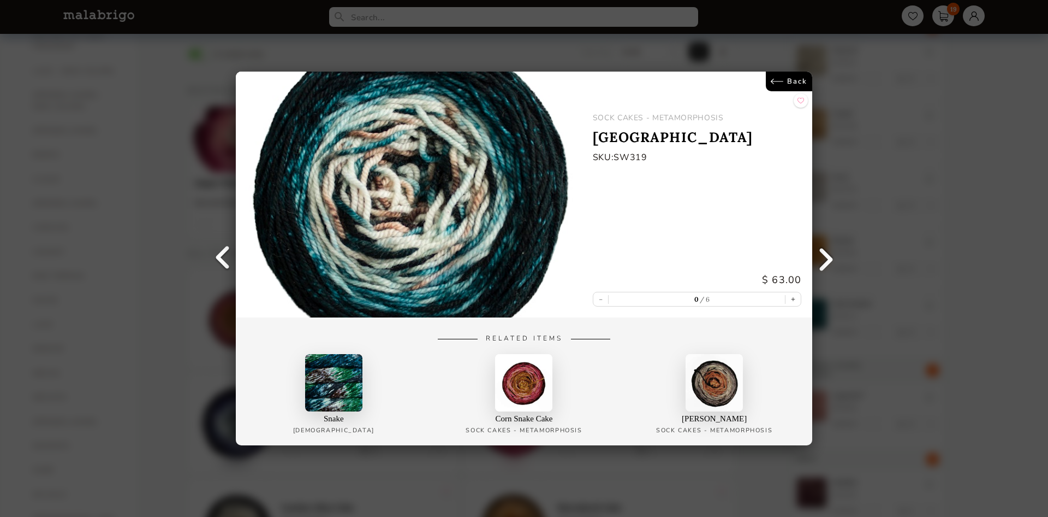
scroll to position [387, 0]
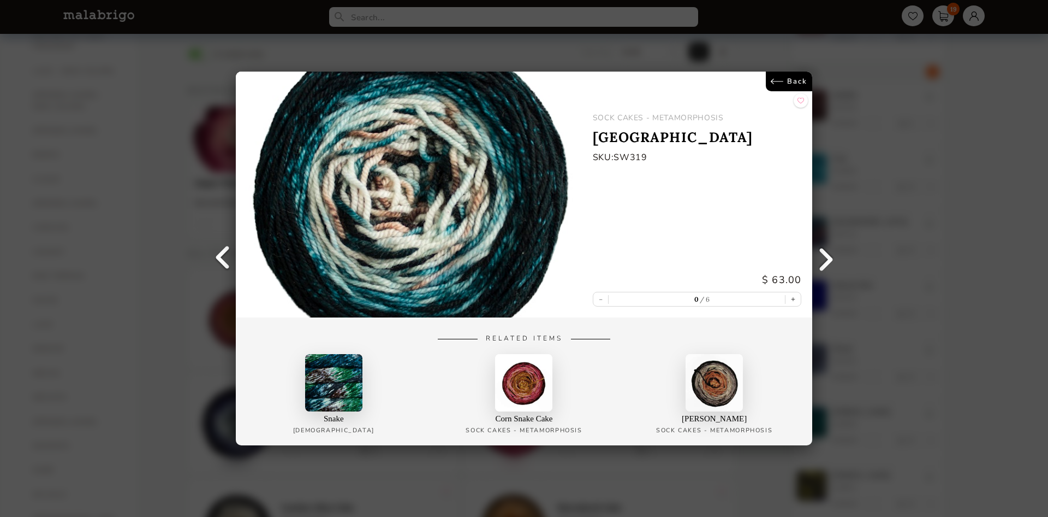
drag, startPoint x: 0, startPoint y: 0, endPoint x: 832, endPoint y: 254, distance: 869.5
click at [832, 254] on link at bounding box center [825, 258] width 27 height 27
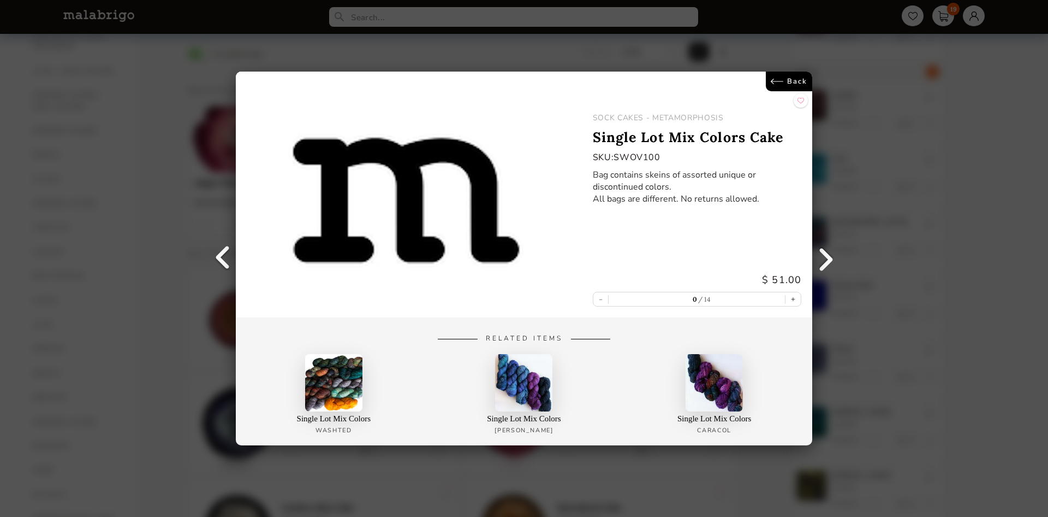
click at [832, 254] on link at bounding box center [825, 258] width 27 height 27
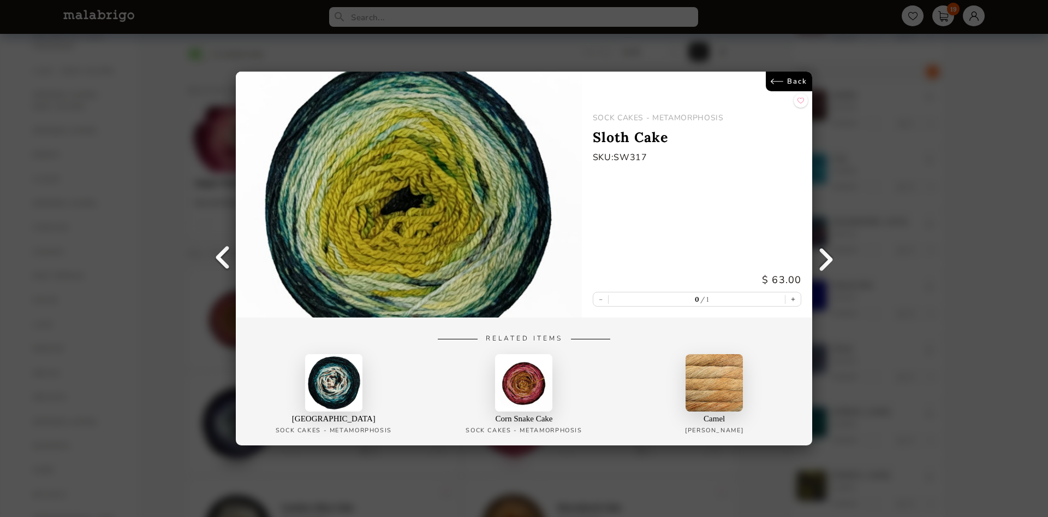
click at [832, 254] on link at bounding box center [825, 258] width 27 height 27
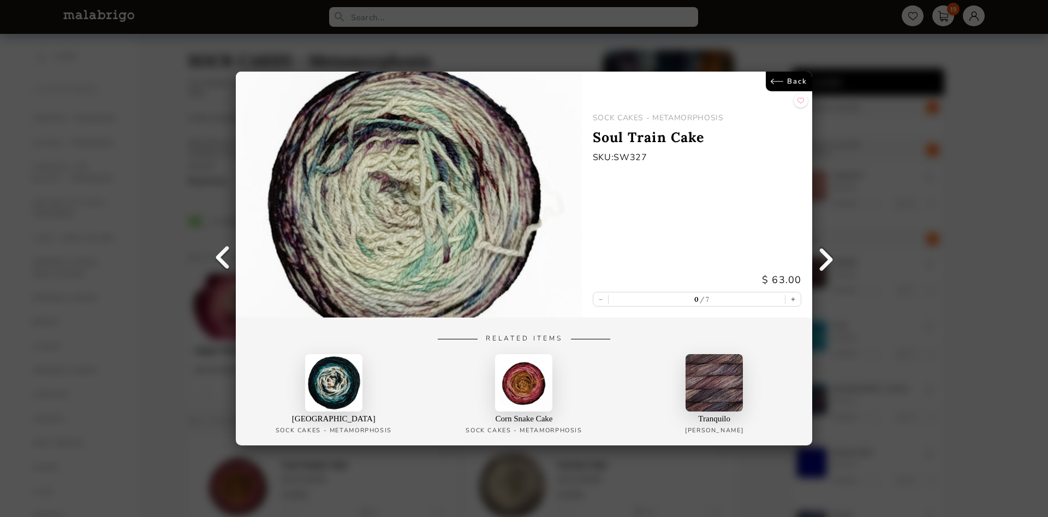
click at [175, 320] on div "Back SOCK CAKES - METAMORPHOSIS Soul Train Cake SKU: SW327 $ 63.00 - 0 7 + Rela…" at bounding box center [524, 258] width 1048 height 517
click at [845, 104] on div "Back SOCK CAKES - METAMORPHOSIS Soul Train Cake SKU: SW327 $ 63.00 - 0 7 + Rela…" at bounding box center [524, 258] width 1048 height 517
click at [790, 73] on link "Back" at bounding box center [789, 82] width 46 height 20
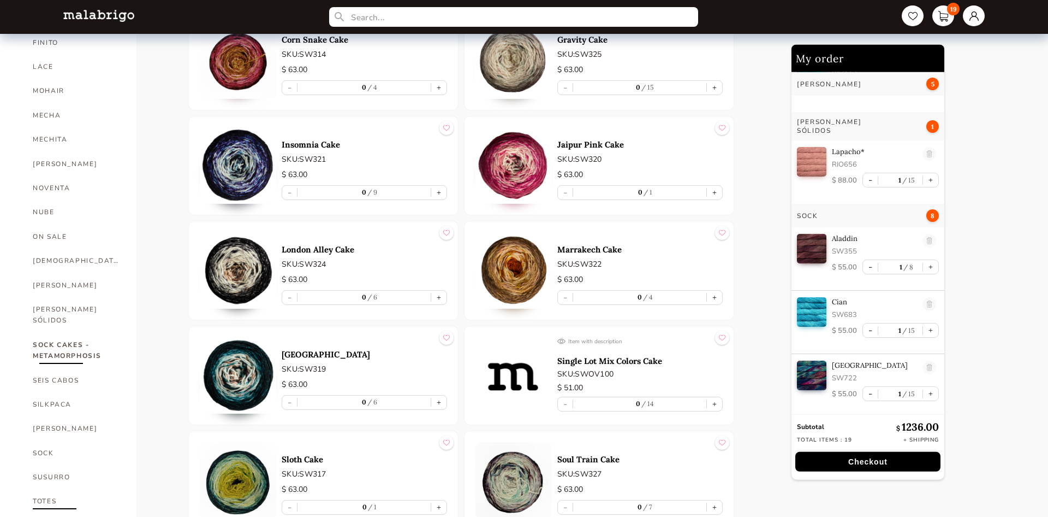
scroll to position [446, 0]
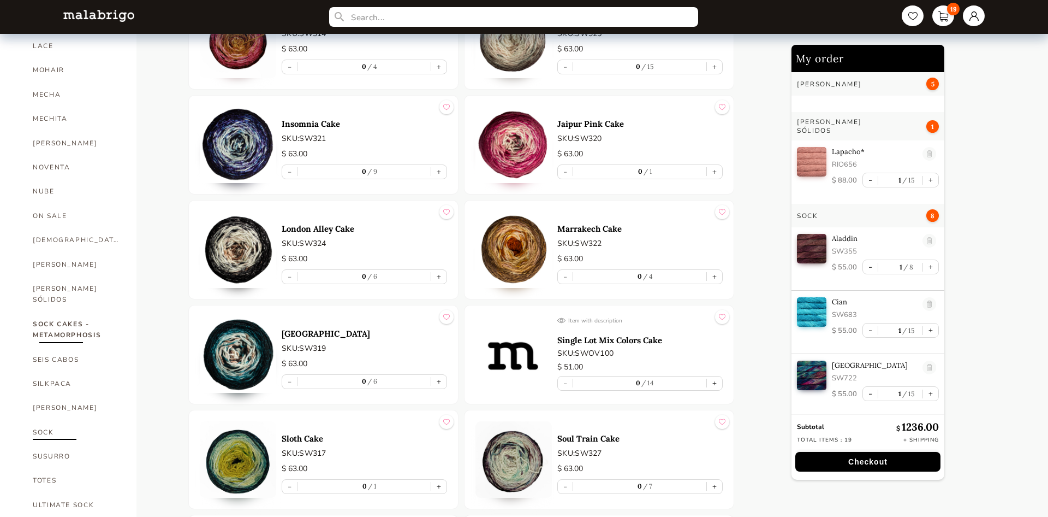
click at [54, 420] on link "SOCK" at bounding box center [76, 432] width 87 height 24
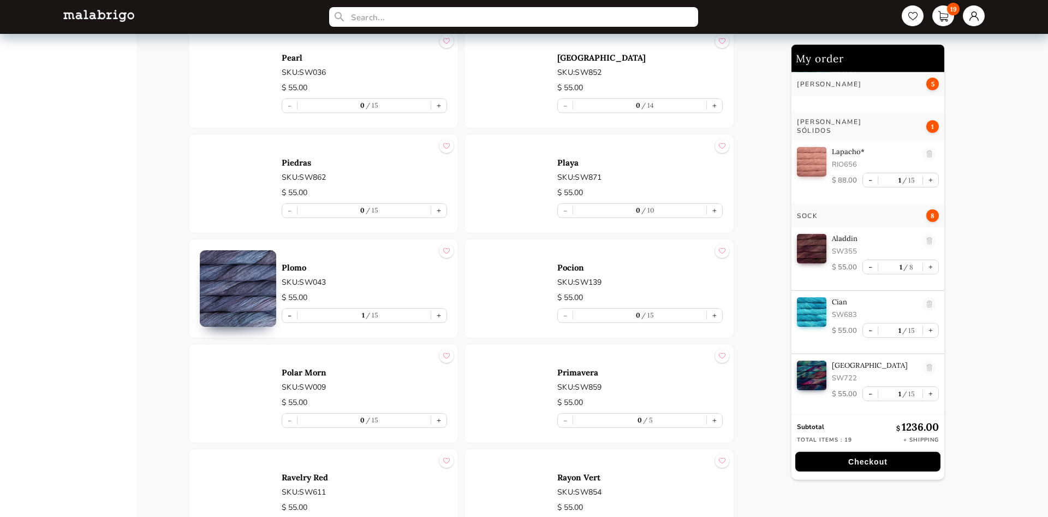
scroll to position [3063, 0]
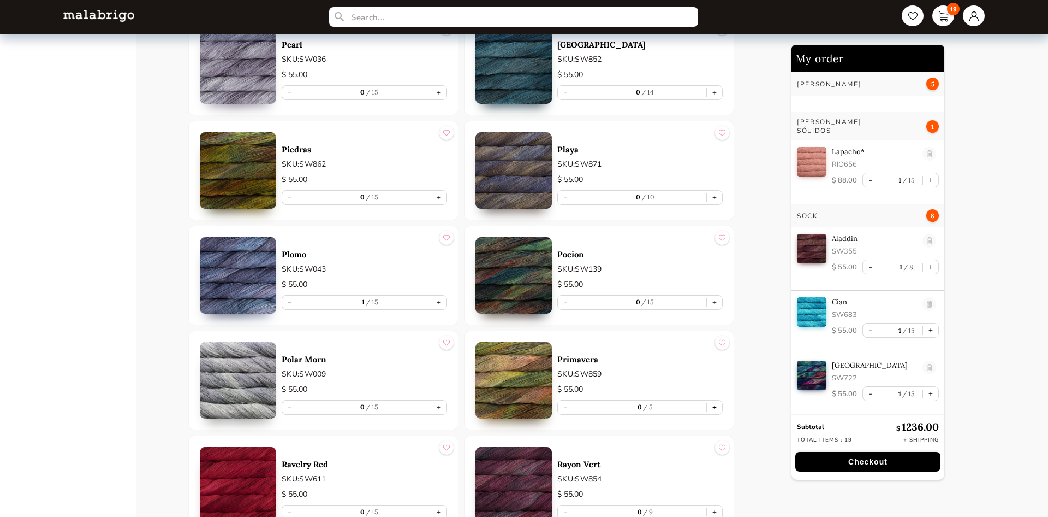
click at [717, 409] on button "+" at bounding box center [714, 407] width 15 height 14
type input "1"
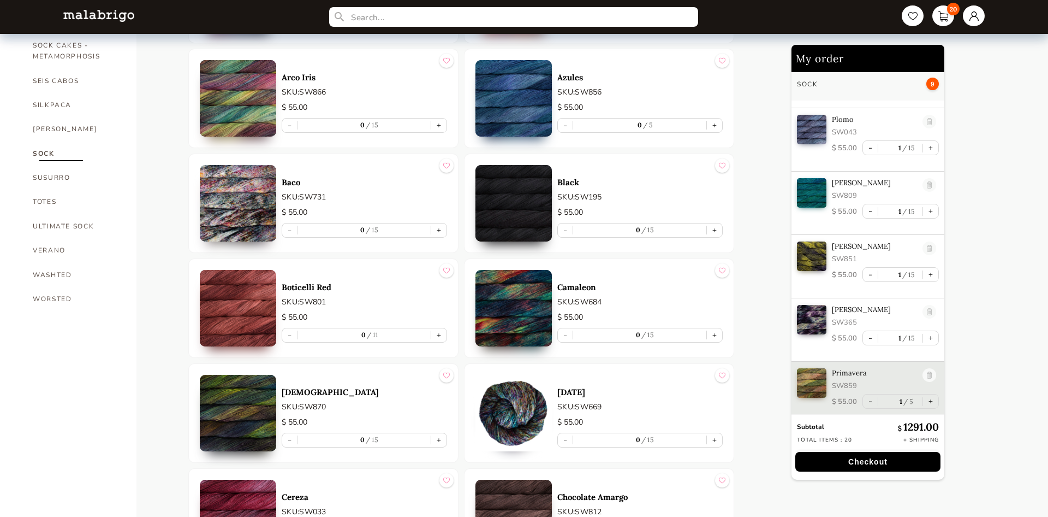
scroll to position [446, 0]
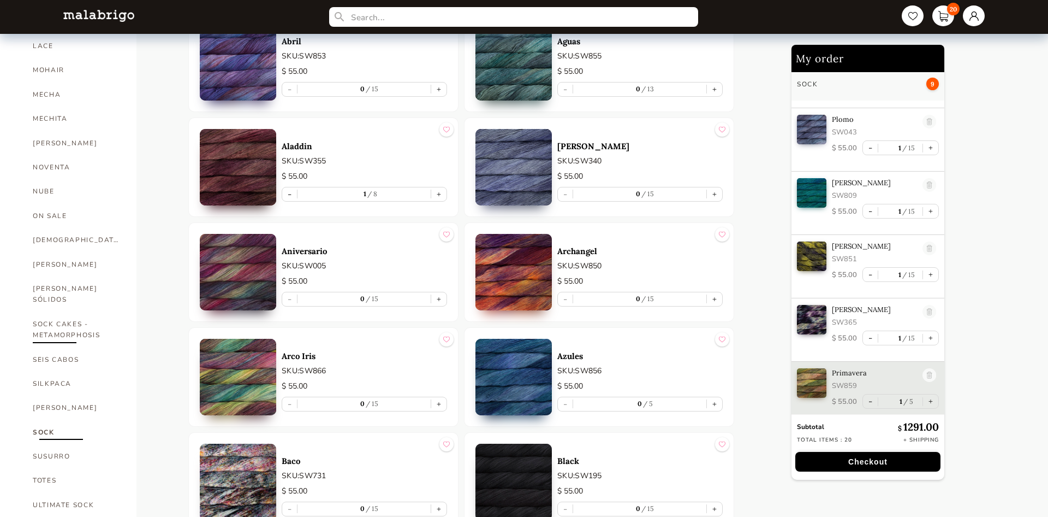
click at [74, 312] on link "SOCK CAKES - METAMORPHOSIS" at bounding box center [76, 329] width 87 height 35
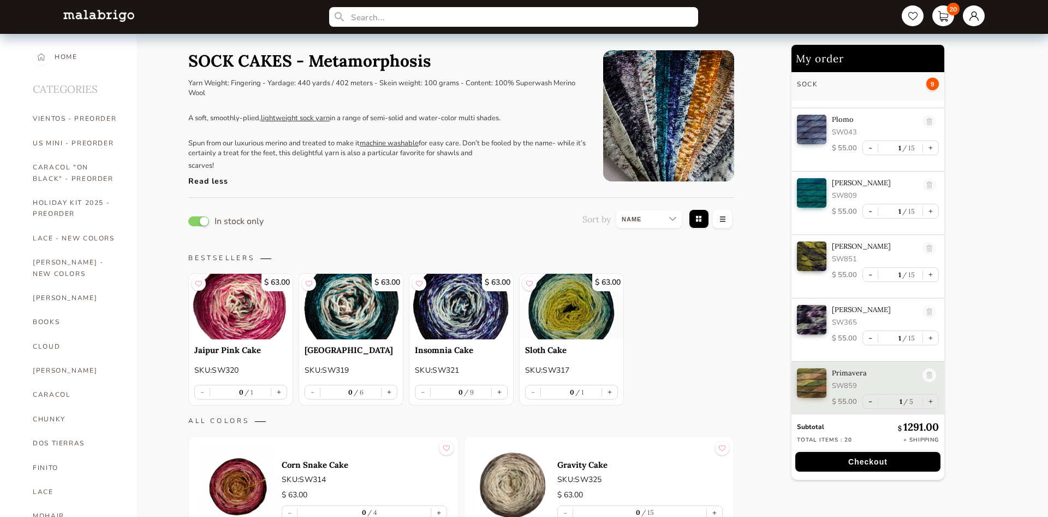
click at [254, 484] on img at bounding box center [238, 485] width 76 height 76
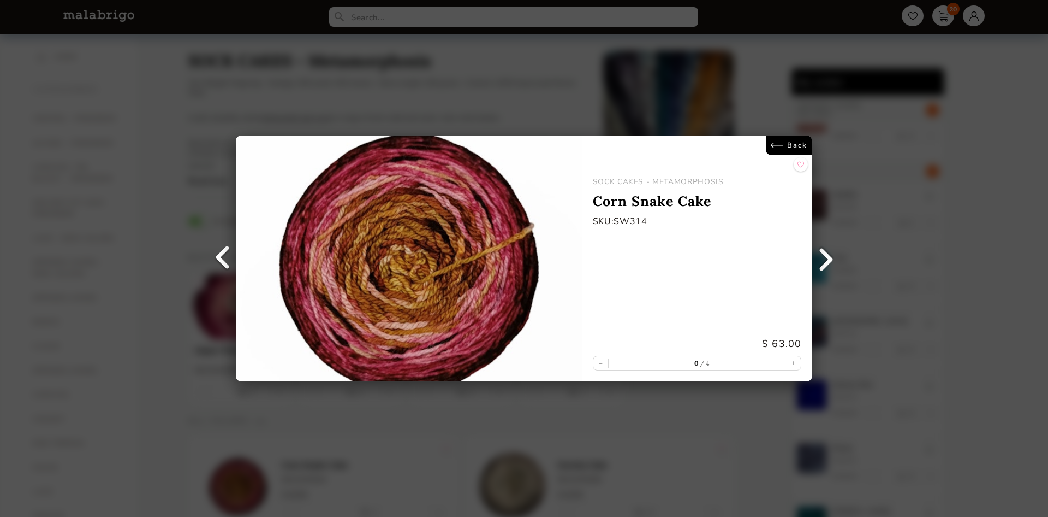
scroll to position [450, 0]
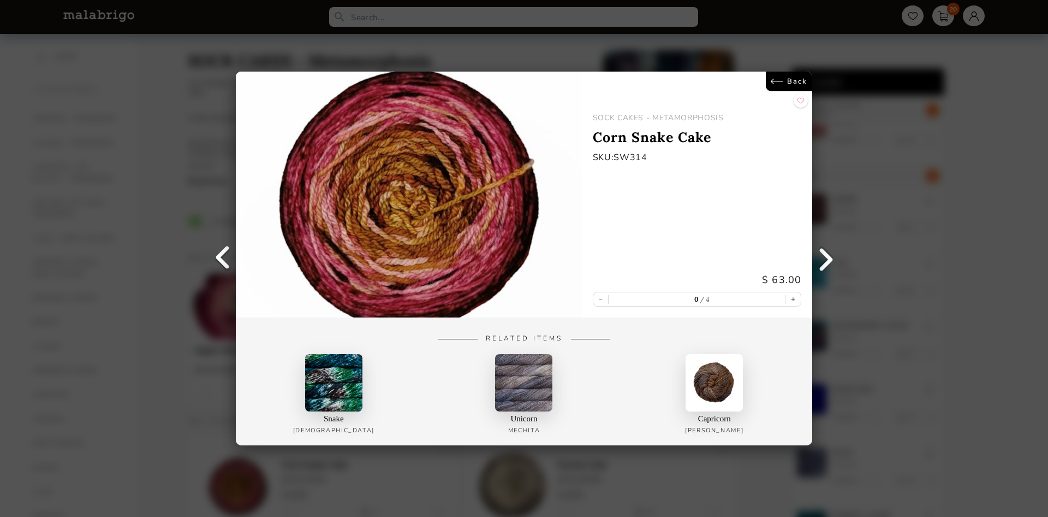
click at [827, 258] on link at bounding box center [825, 258] width 27 height 27
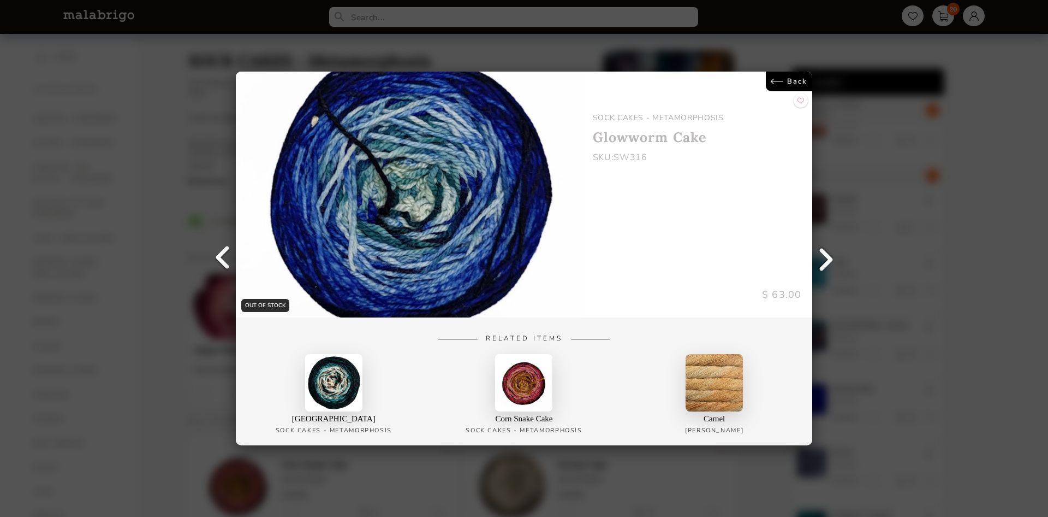
click at [827, 258] on link at bounding box center [825, 258] width 27 height 27
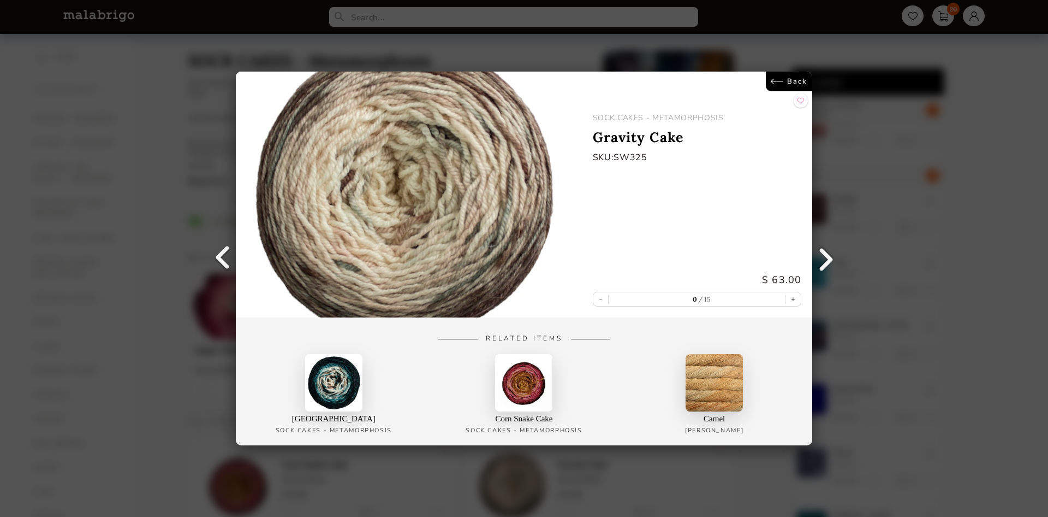
click at [827, 257] on link at bounding box center [825, 258] width 27 height 27
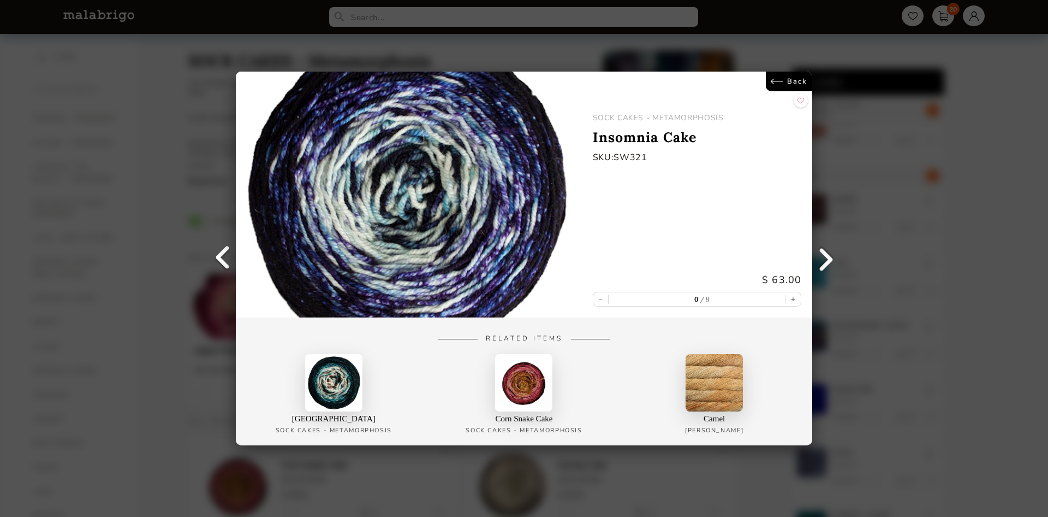
click at [826, 255] on link at bounding box center [825, 258] width 27 height 27
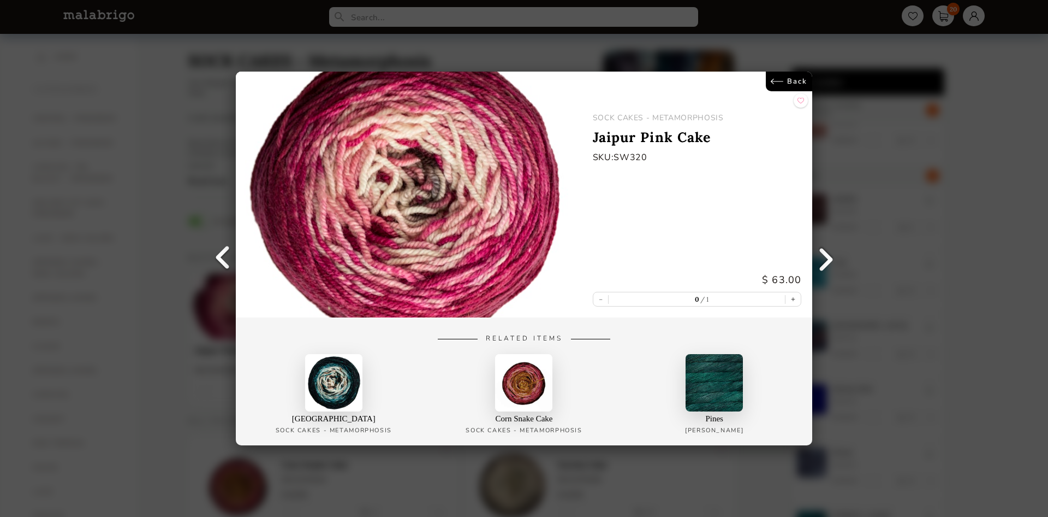
click at [826, 255] on link at bounding box center [825, 258] width 27 height 27
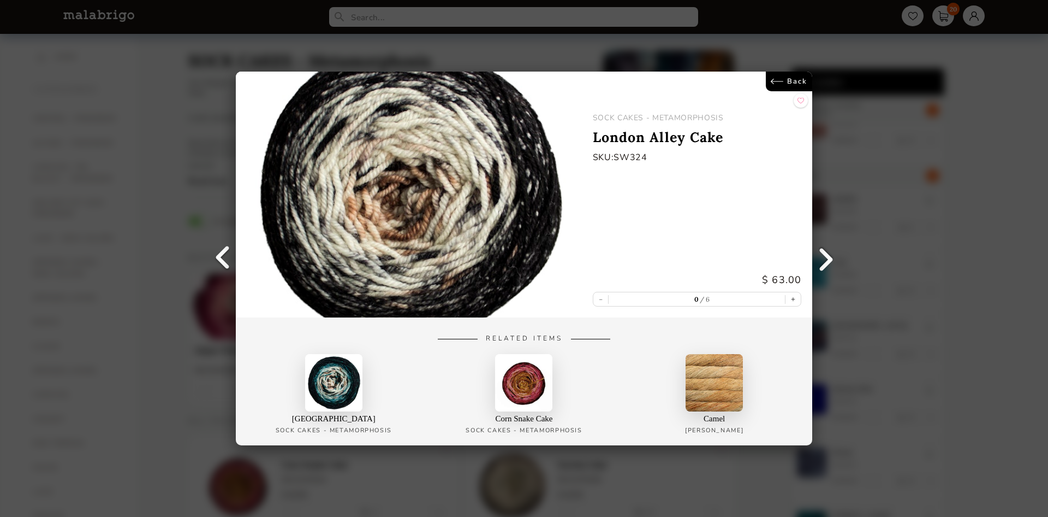
click at [826, 255] on link at bounding box center [825, 258] width 27 height 27
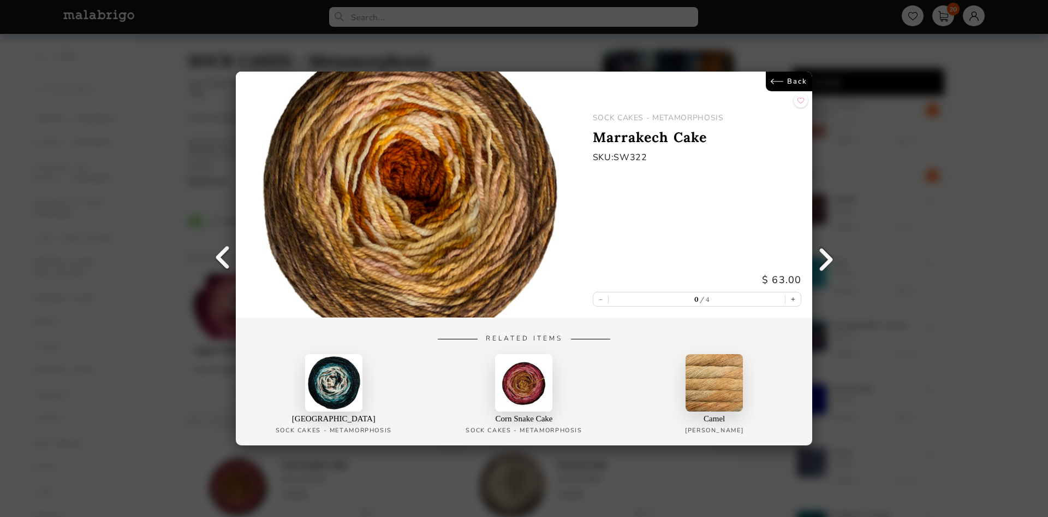
click at [826, 255] on link at bounding box center [825, 258] width 27 height 27
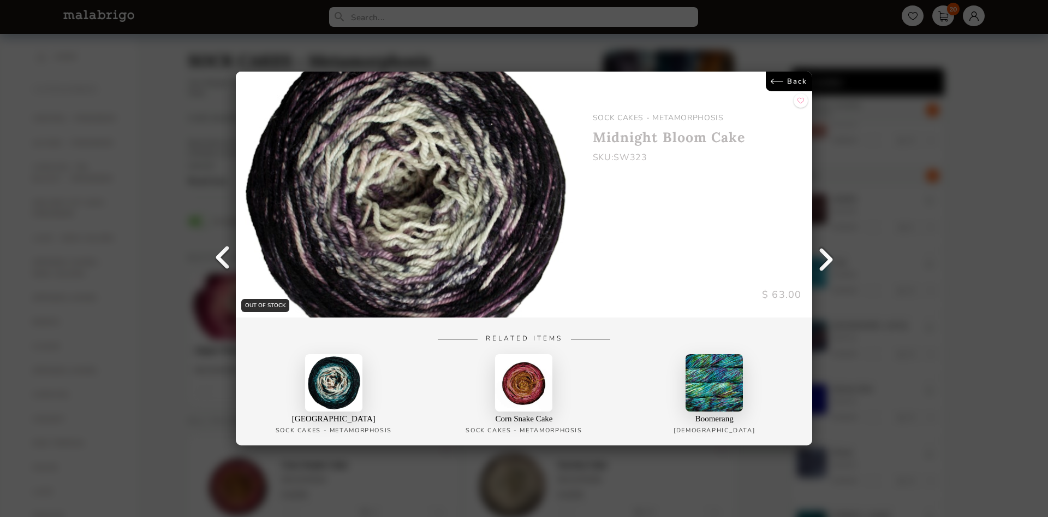
click at [833, 262] on link at bounding box center [825, 258] width 27 height 27
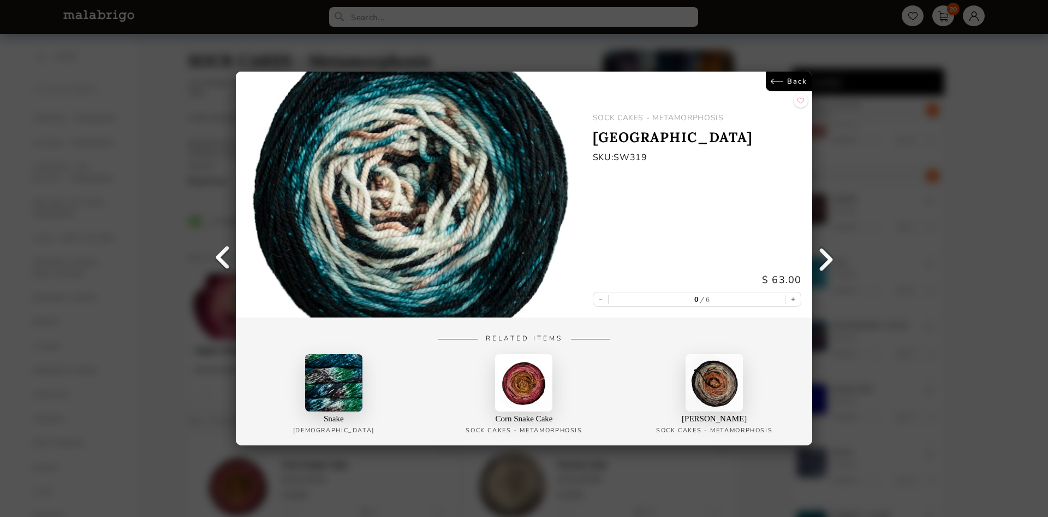
click at [831, 258] on link at bounding box center [825, 258] width 27 height 27
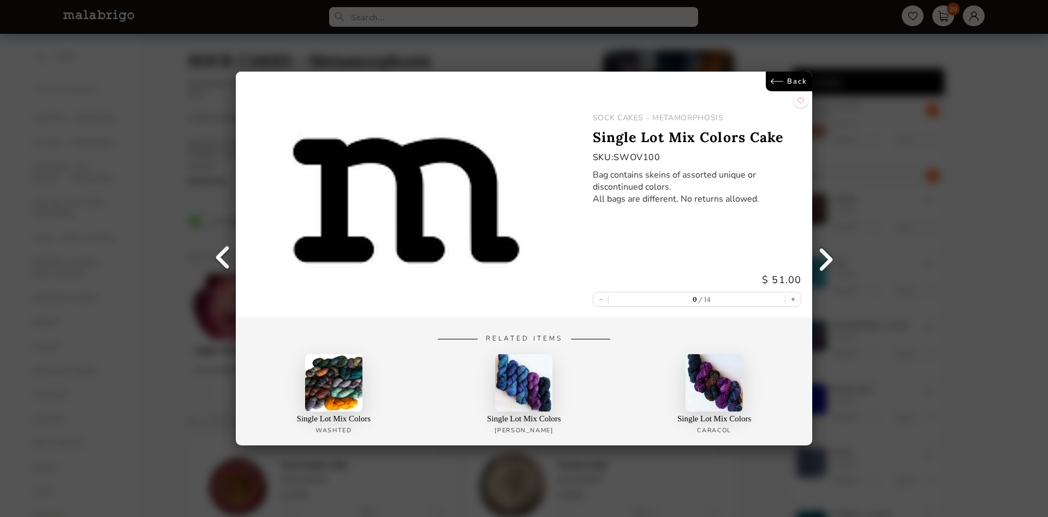
click at [831, 258] on link at bounding box center [825, 258] width 27 height 27
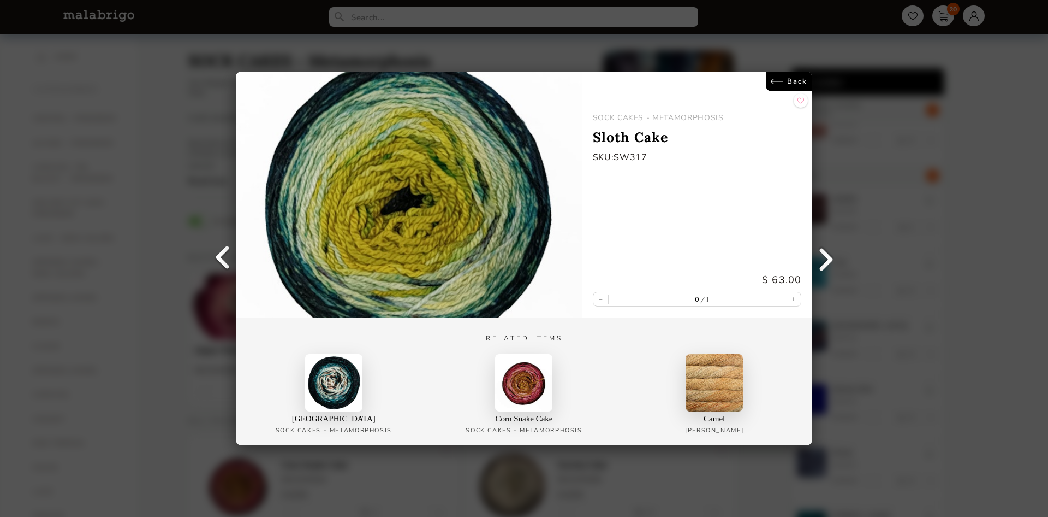
click at [831, 258] on link at bounding box center [825, 258] width 27 height 27
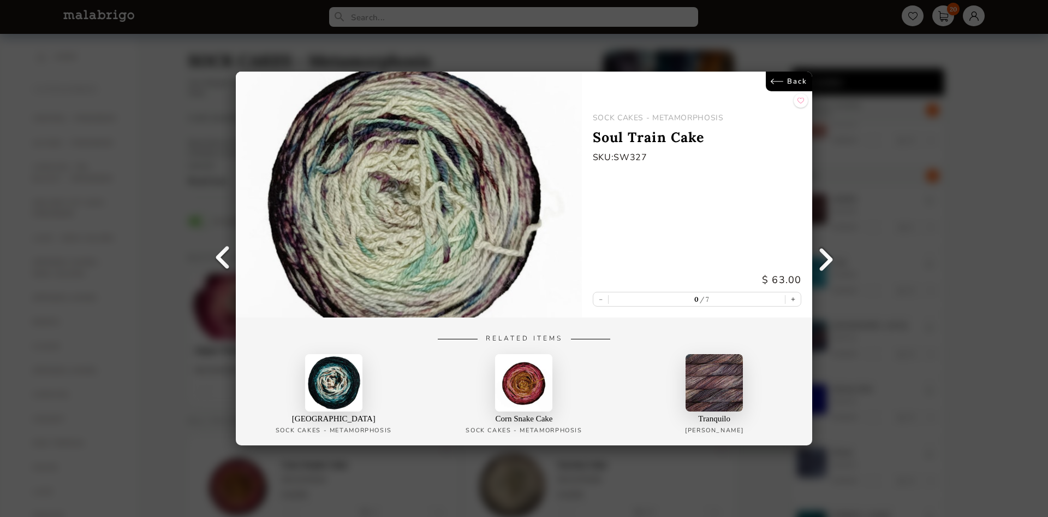
click at [831, 258] on link at bounding box center [825, 258] width 27 height 27
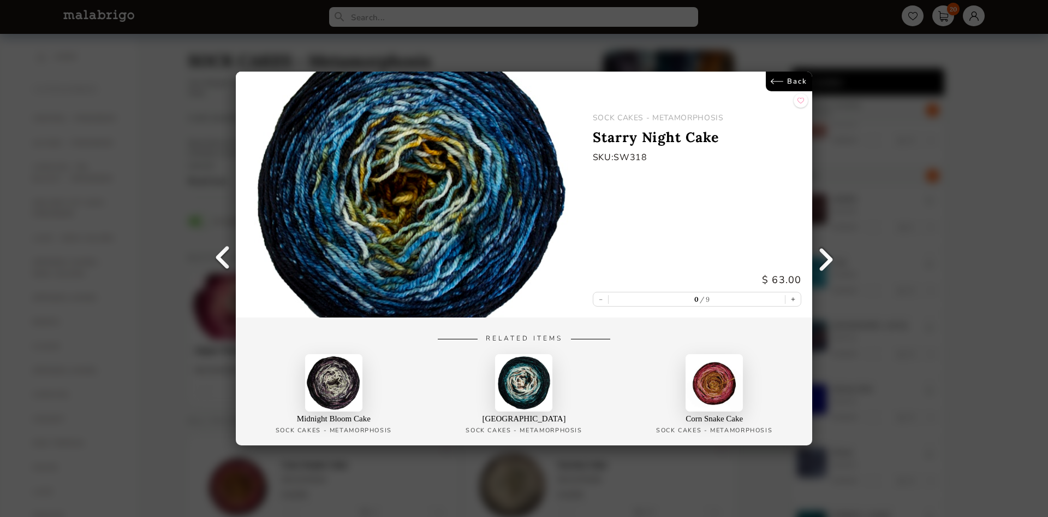
click at [831, 258] on link at bounding box center [825, 258] width 27 height 27
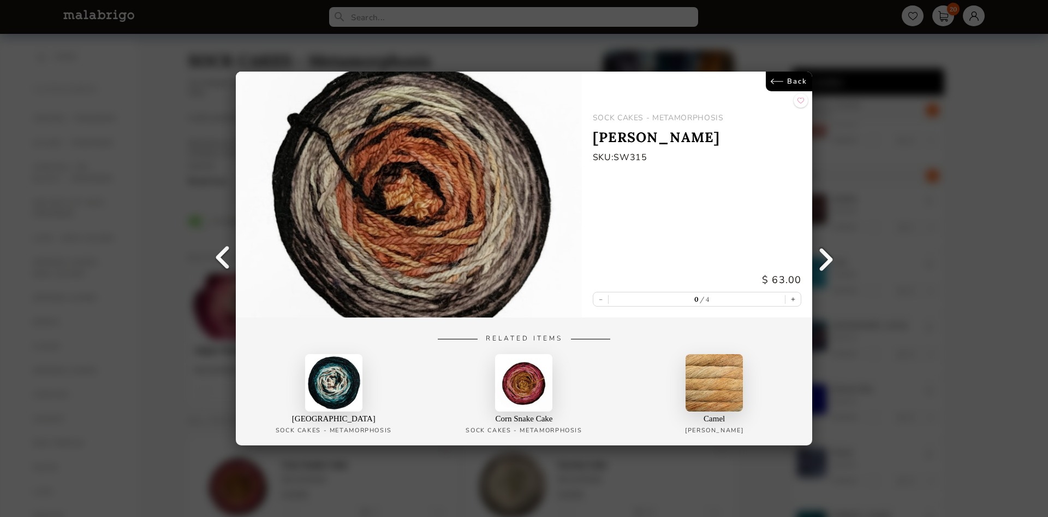
click at [831, 258] on link at bounding box center [825, 258] width 27 height 27
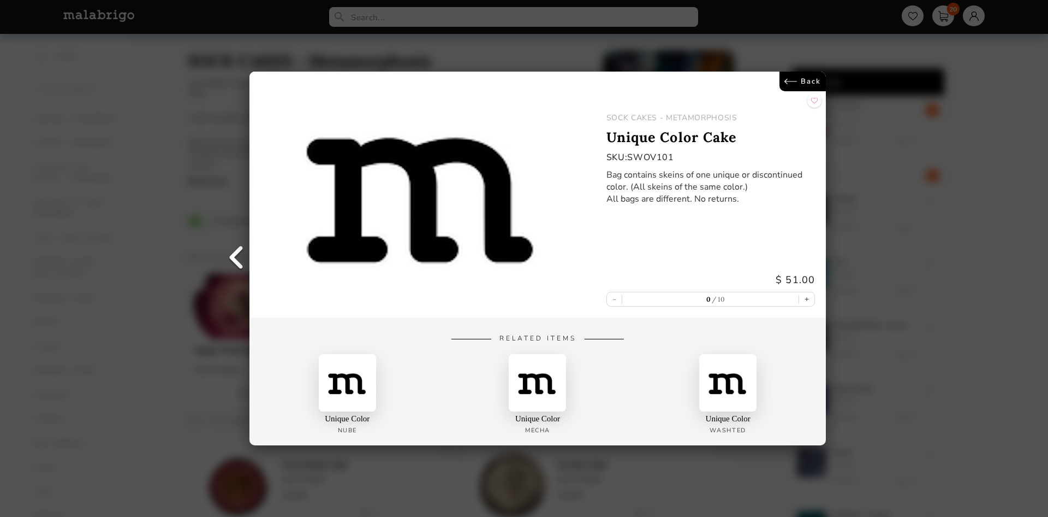
click at [831, 258] on div "Back SOCK CAKES - METAMORPHOSIS Unique Color Cake SKU: SWOV101 Bag contains ske…" at bounding box center [524, 258] width 1048 height 517
click at [236, 253] on link at bounding box center [235, 258] width 27 height 27
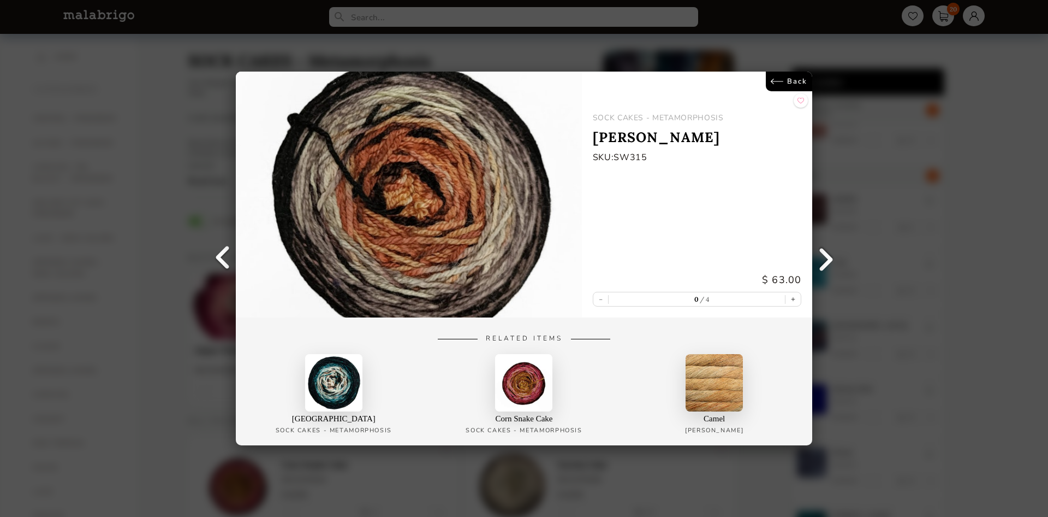
click at [235, 253] on link at bounding box center [222, 258] width 27 height 27
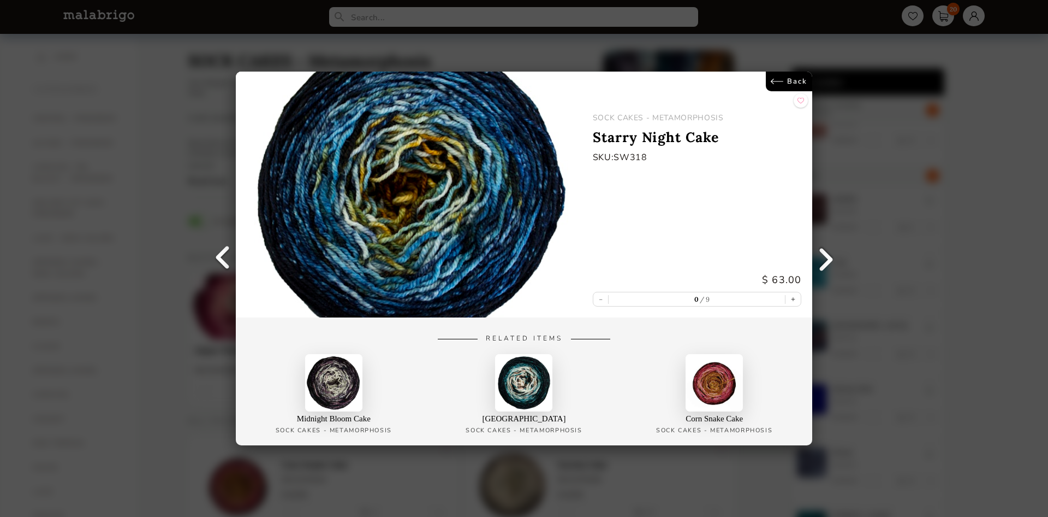
click at [235, 253] on link at bounding box center [222, 258] width 27 height 27
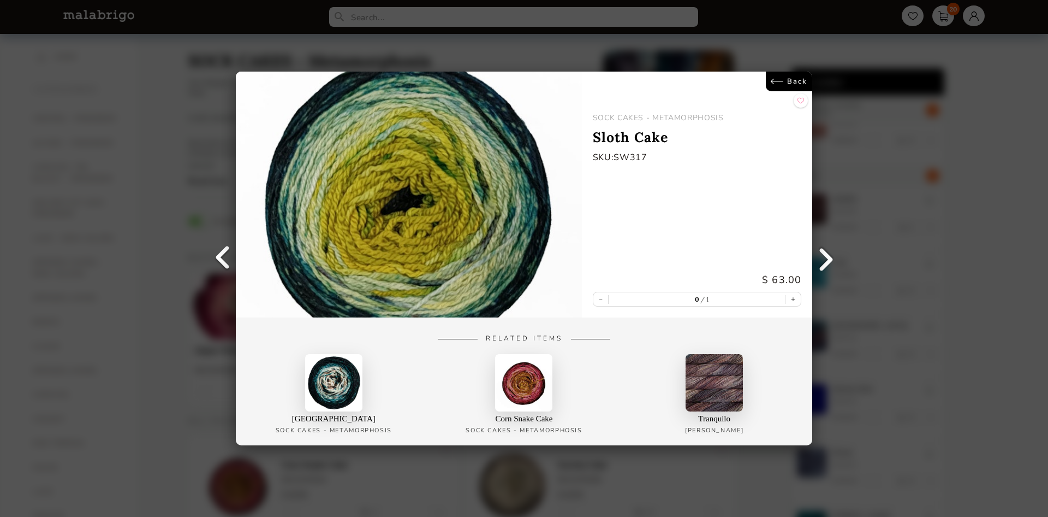
click at [235, 253] on link at bounding box center [222, 258] width 27 height 27
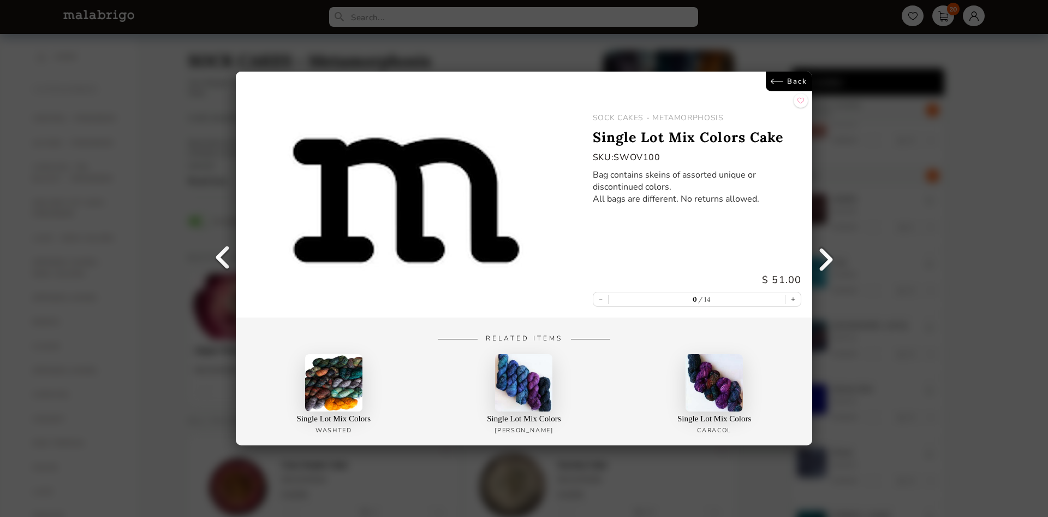
click at [235, 253] on link at bounding box center [222, 258] width 27 height 27
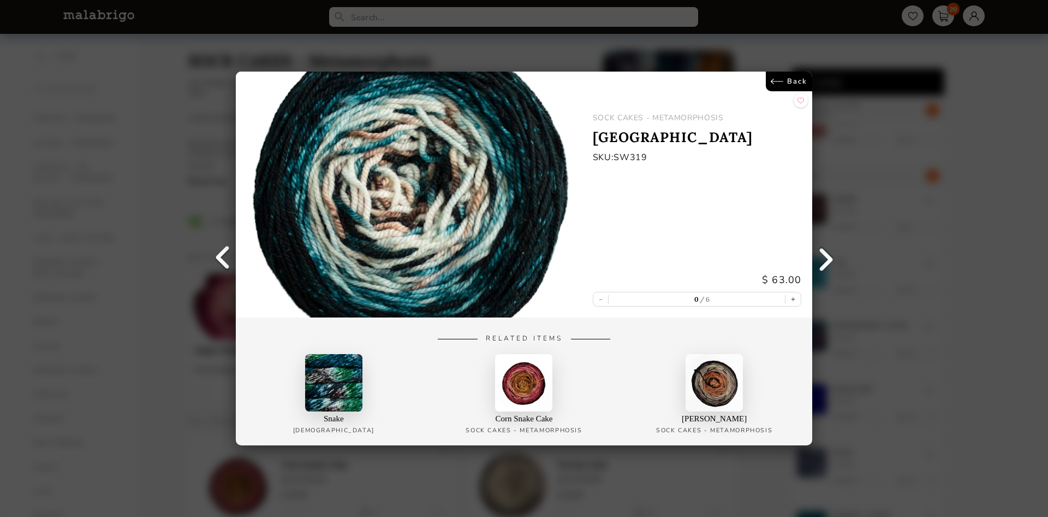
click at [235, 253] on link at bounding box center [222, 258] width 27 height 27
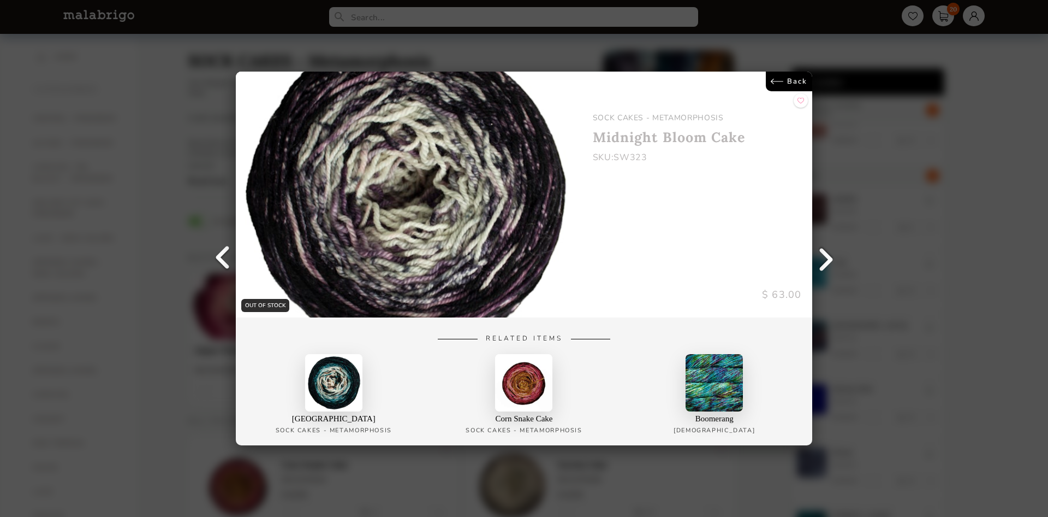
click at [235, 253] on link at bounding box center [222, 258] width 27 height 27
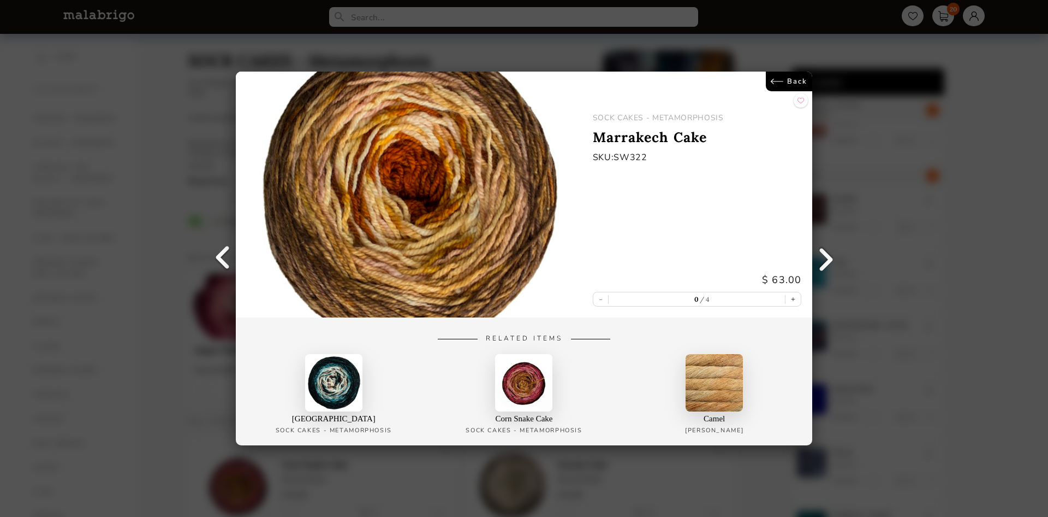
click at [234, 252] on link at bounding box center [222, 258] width 27 height 27
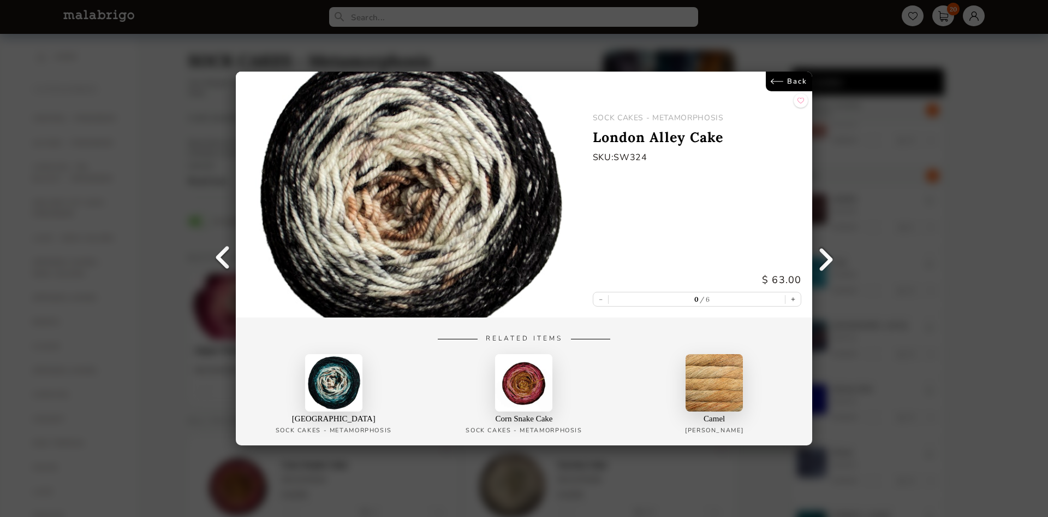
click at [234, 251] on link at bounding box center [222, 258] width 27 height 27
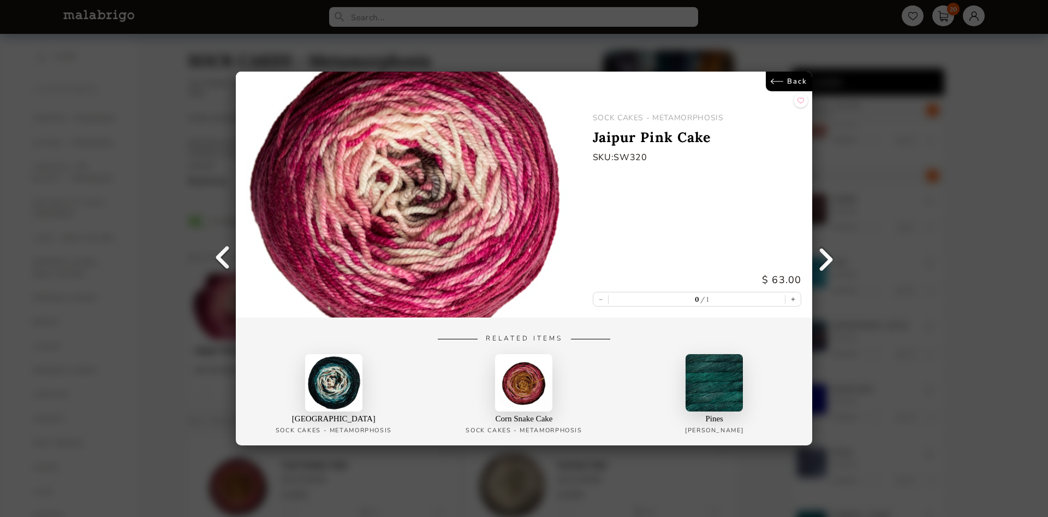
click at [234, 251] on link at bounding box center [222, 258] width 27 height 27
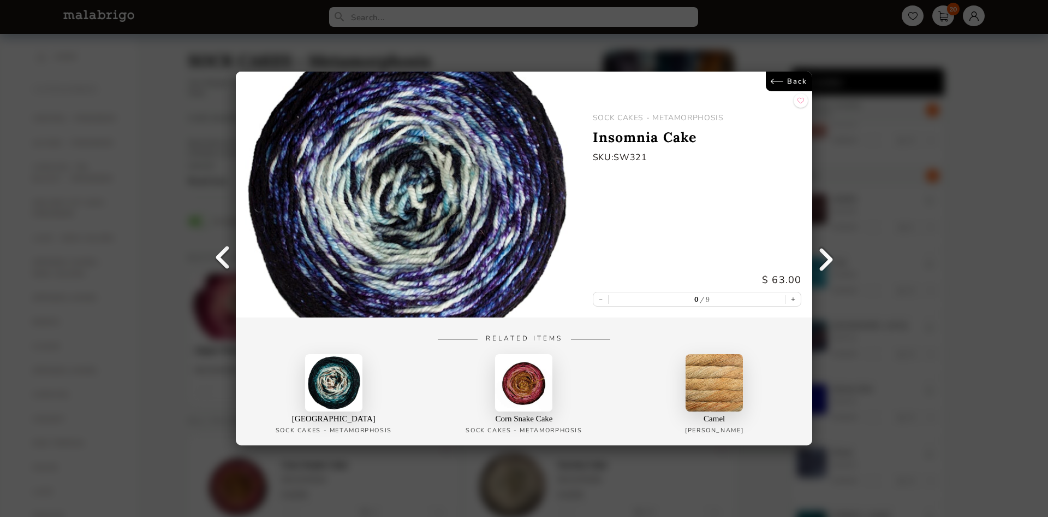
click at [234, 251] on link at bounding box center [222, 258] width 27 height 27
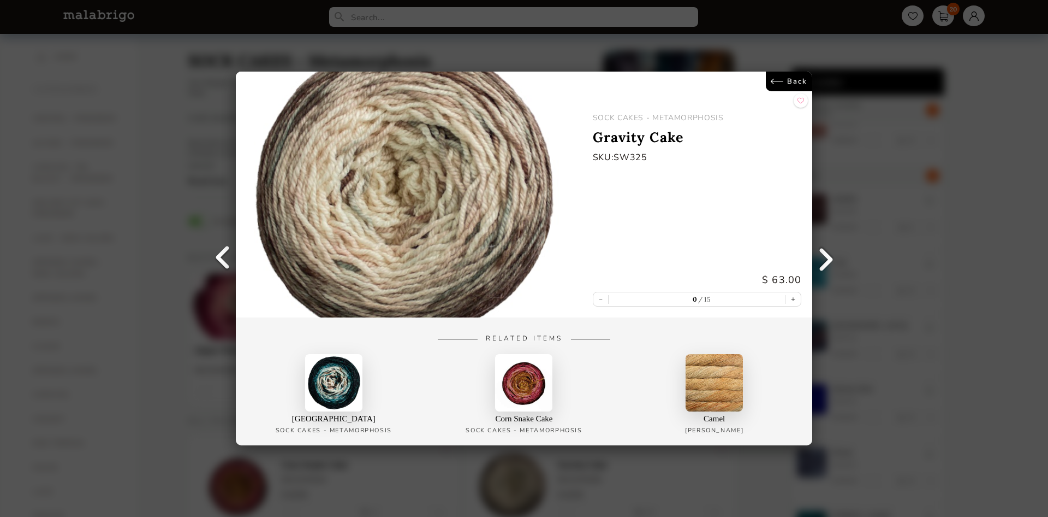
click at [234, 250] on link at bounding box center [222, 258] width 27 height 27
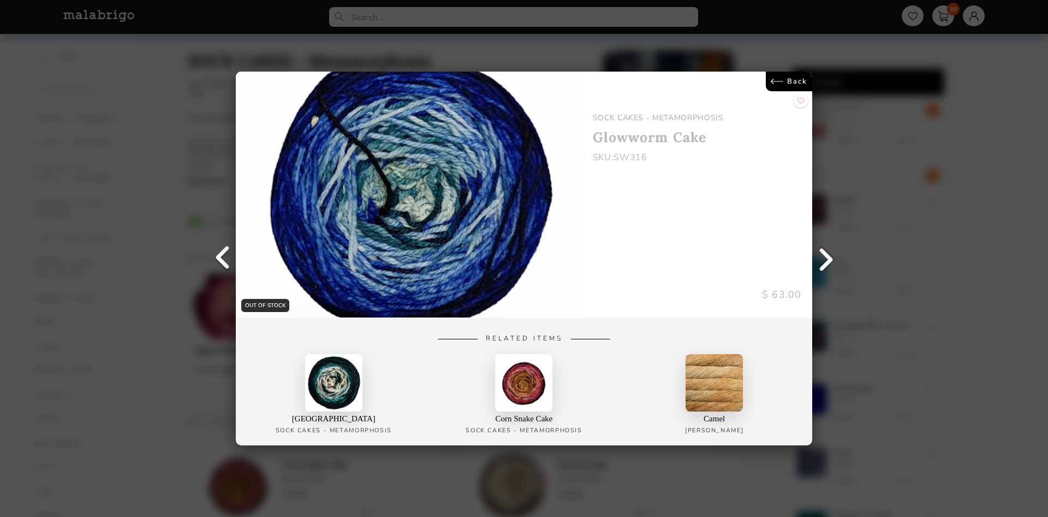
click at [827, 263] on link at bounding box center [825, 258] width 27 height 27
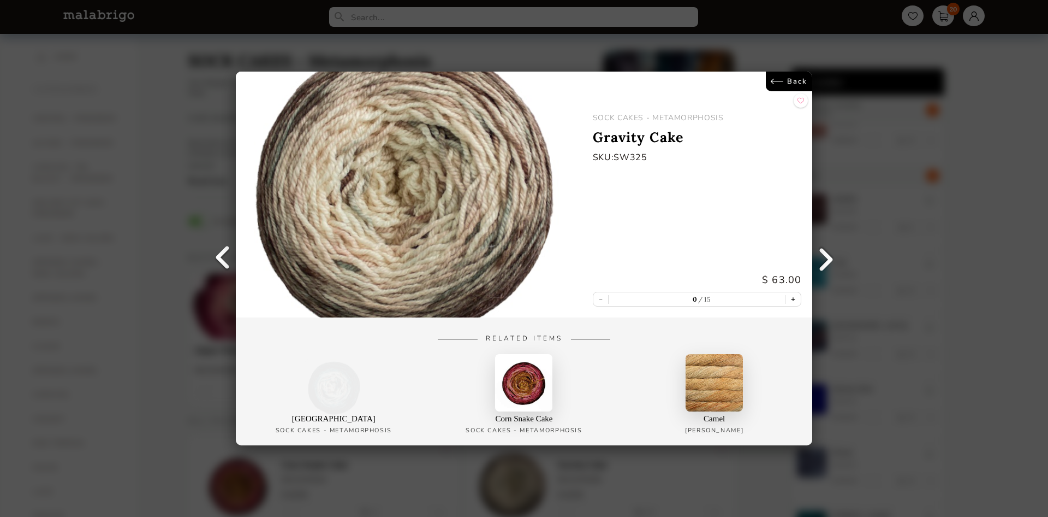
click at [791, 301] on button "+" at bounding box center [793, 299] width 15 height 14
type input "1"
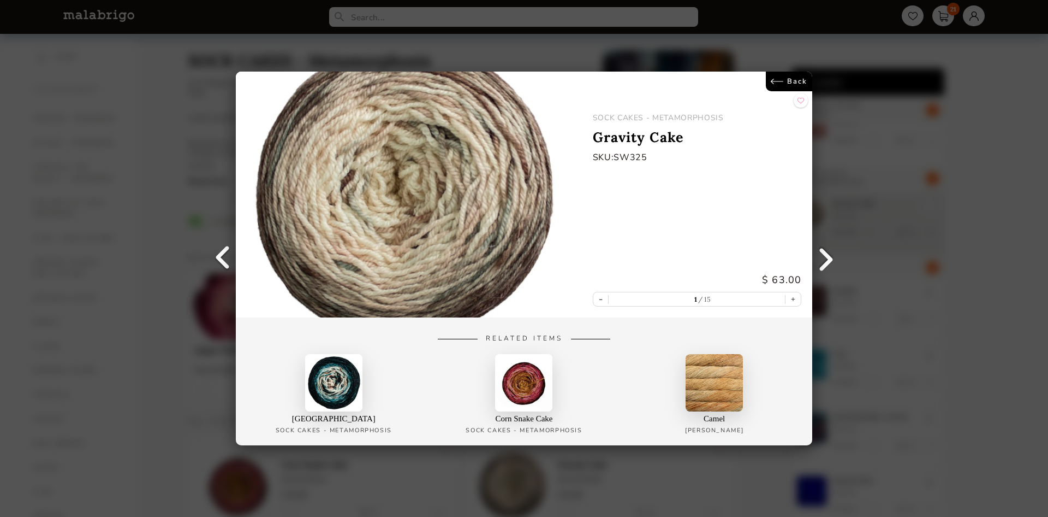
click at [853, 179] on div "Back SOCK CAKES - METAMORPHOSIS Gravity Cake SKU: SW325 $ 63.00 - 1 15 + Relate…" at bounding box center [524, 258] width 1048 height 517
click at [796, 80] on link "Back" at bounding box center [789, 82] width 46 height 20
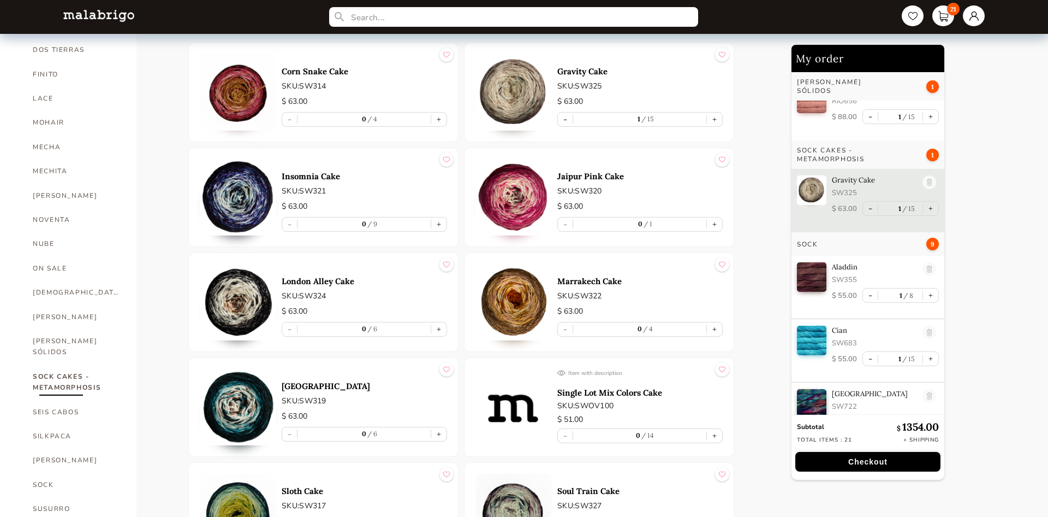
scroll to position [446, 0]
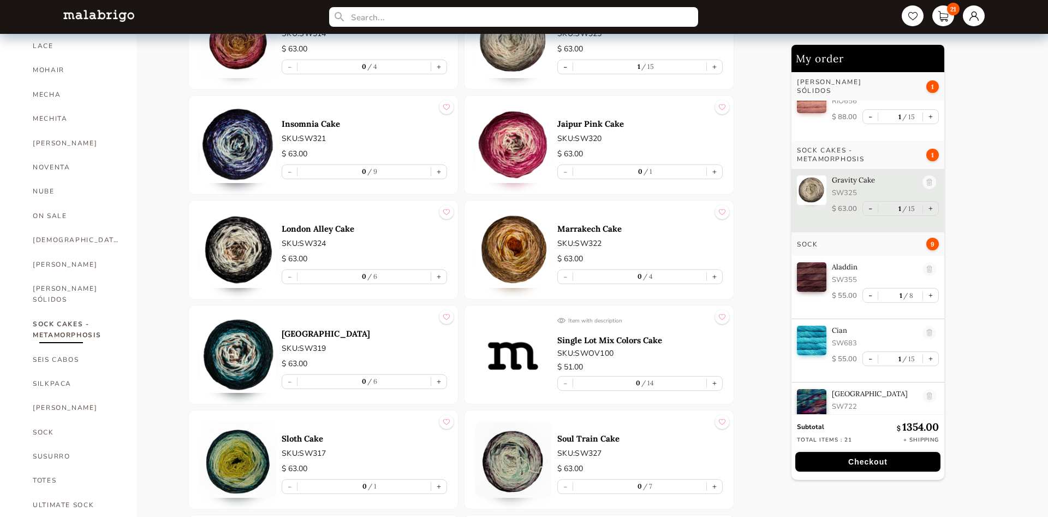
click at [507, 251] on img at bounding box center [514, 249] width 76 height 76
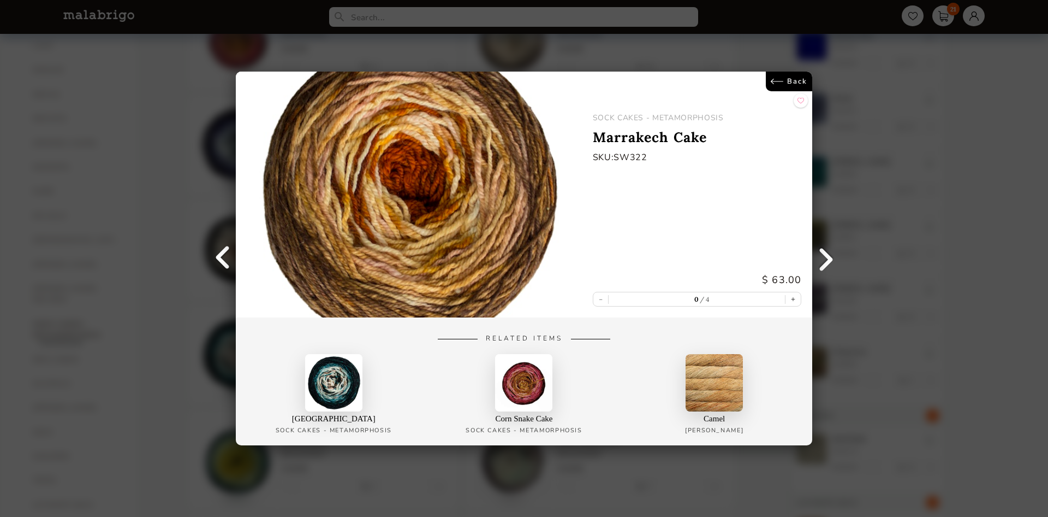
click at [797, 82] on link "Back" at bounding box center [789, 82] width 46 height 20
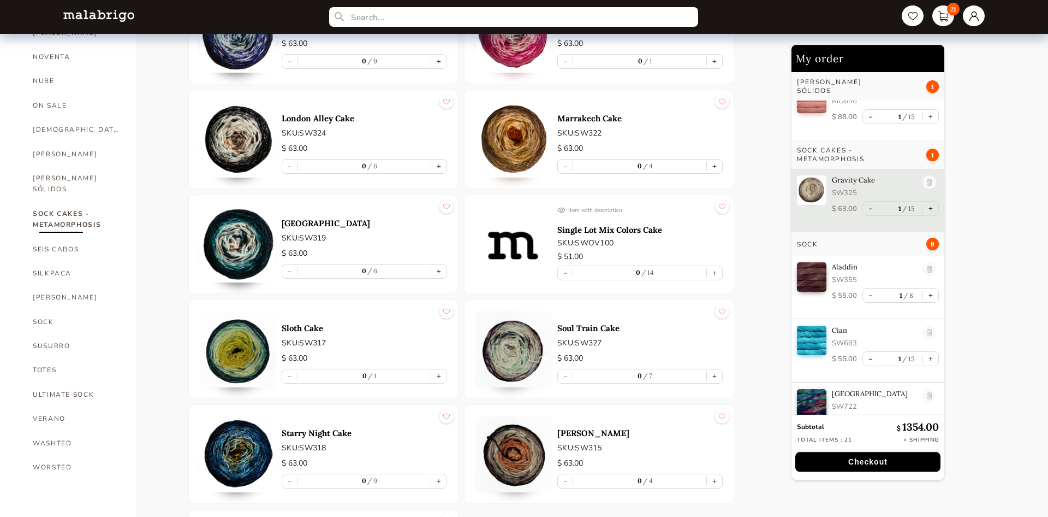
scroll to position [557, 0]
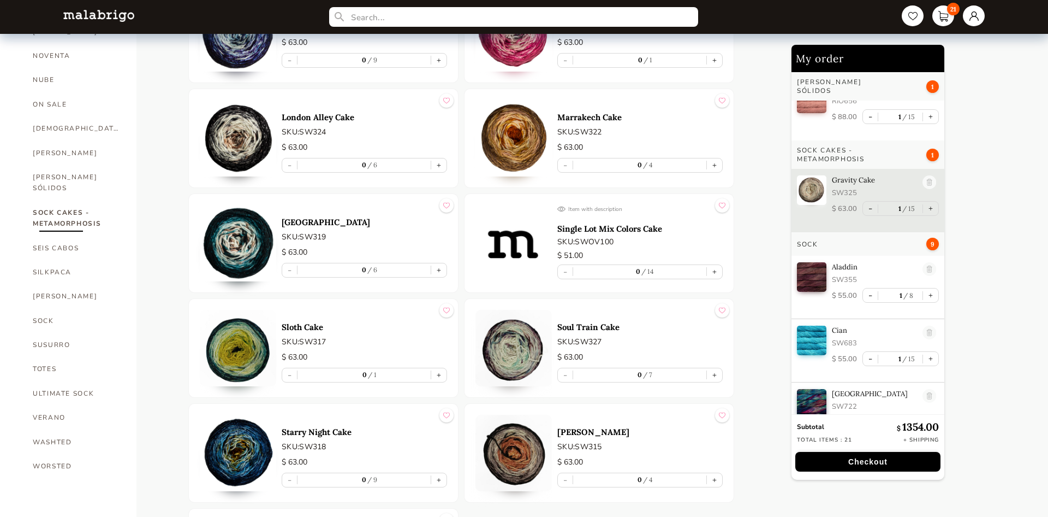
click at [574, 328] on p "Soul Train Cake" at bounding box center [639, 327] width 165 height 10
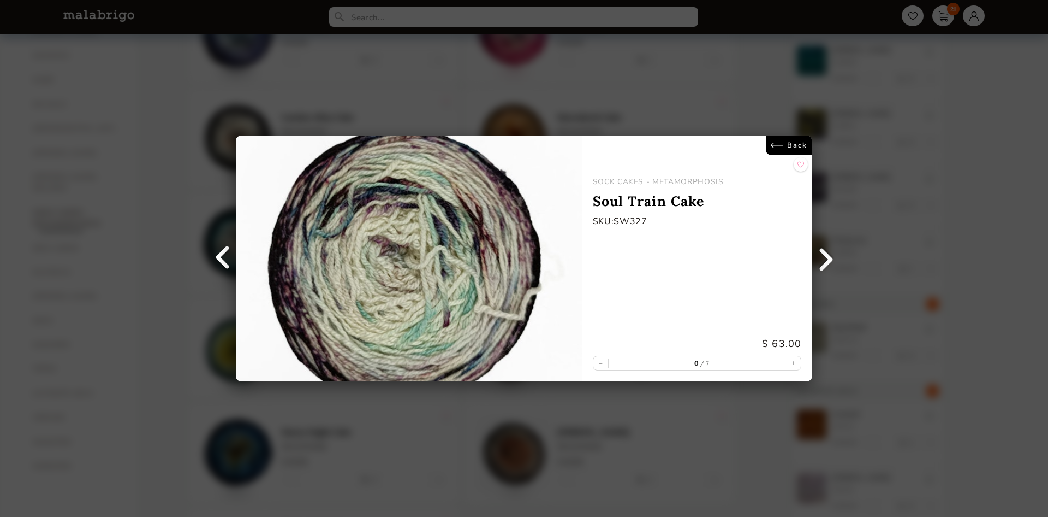
scroll to position [450, 0]
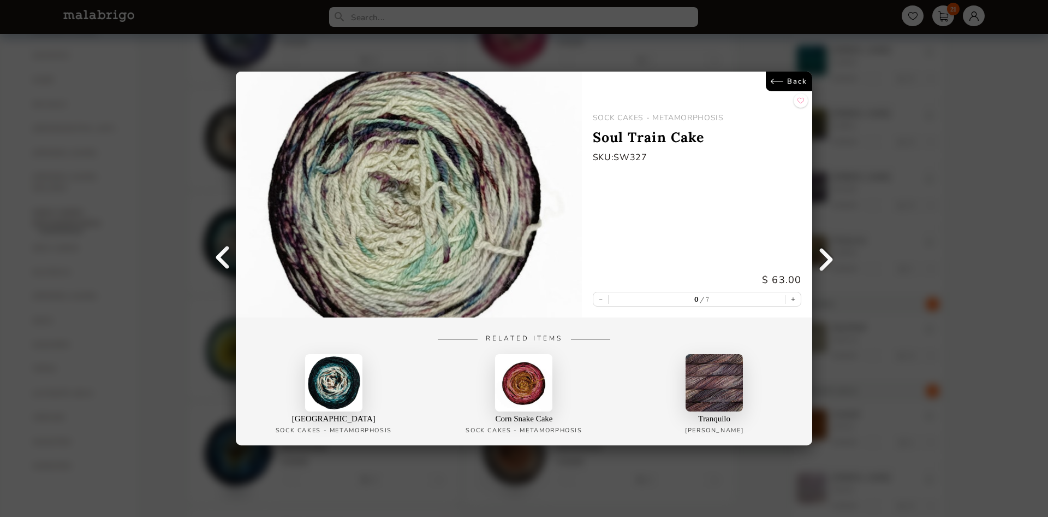
click at [795, 84] on link "Back" at bounding box center [789, 82] width 46 height 20
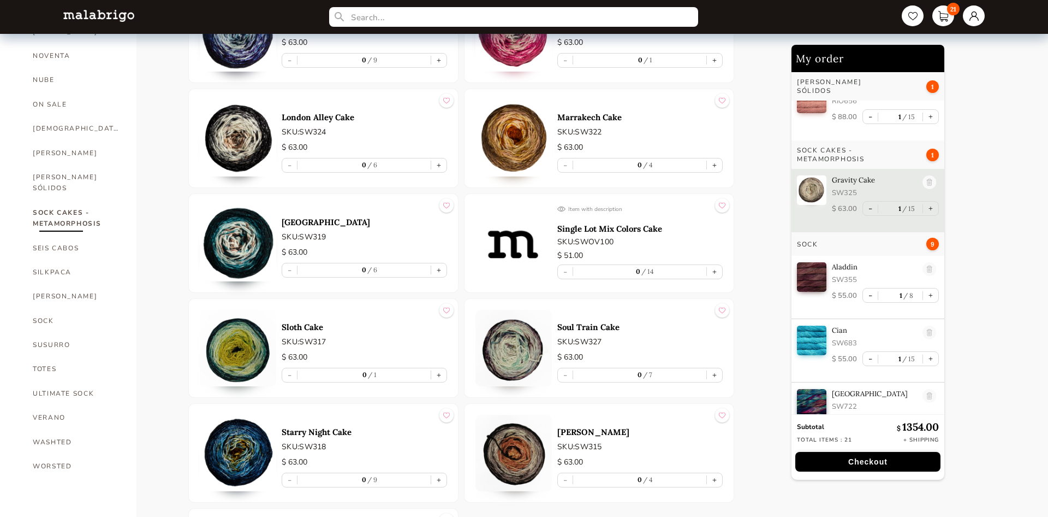
click at [265, 446] on img at bounding box center [238, 452] width 76 height 76
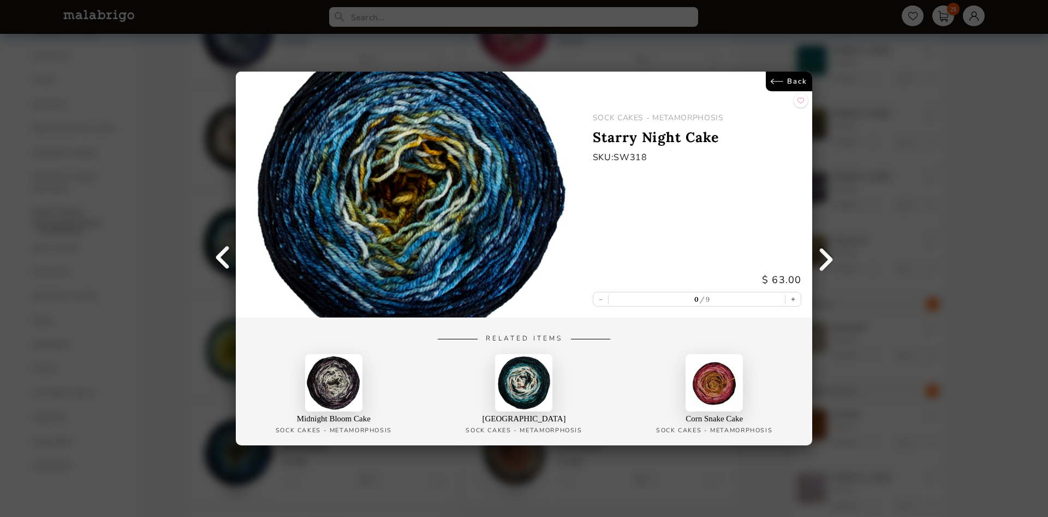
scroll to position [450, 0]
click at [792, 84] on link "Back" at bounding box center [789, 82] width 46 height 20
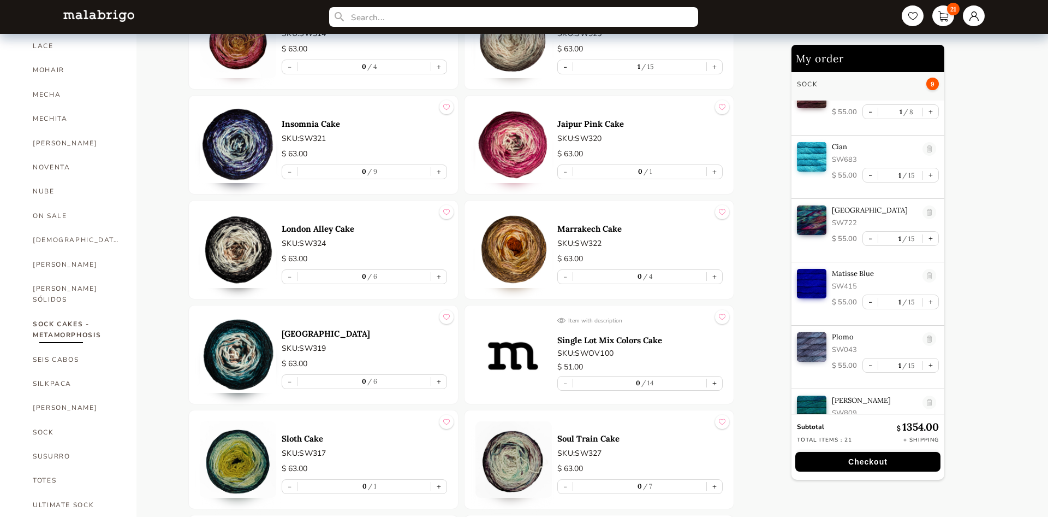
scroll to position [501, 0]
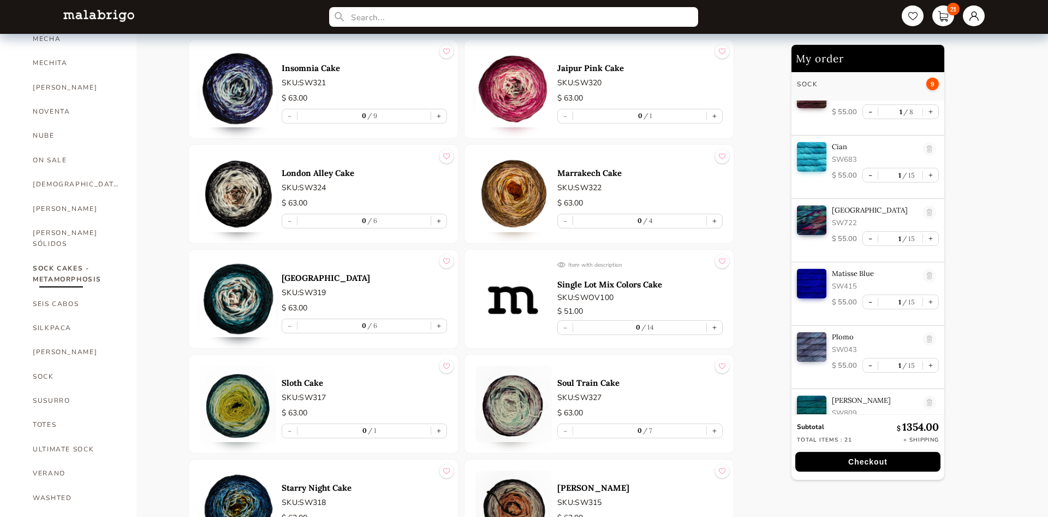
click at [574, 170] on p "Marrakech Cake" at bounding box center [639, 173] width 165 height 10
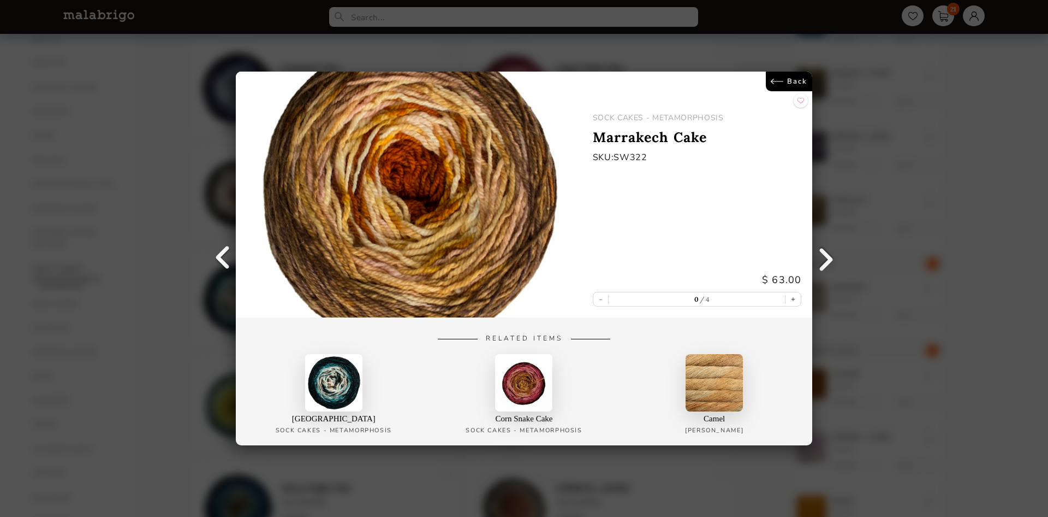
scroll to position [542, 0]
click at [831, 257] on link at bounding box center [825, 258] width 27 height 27
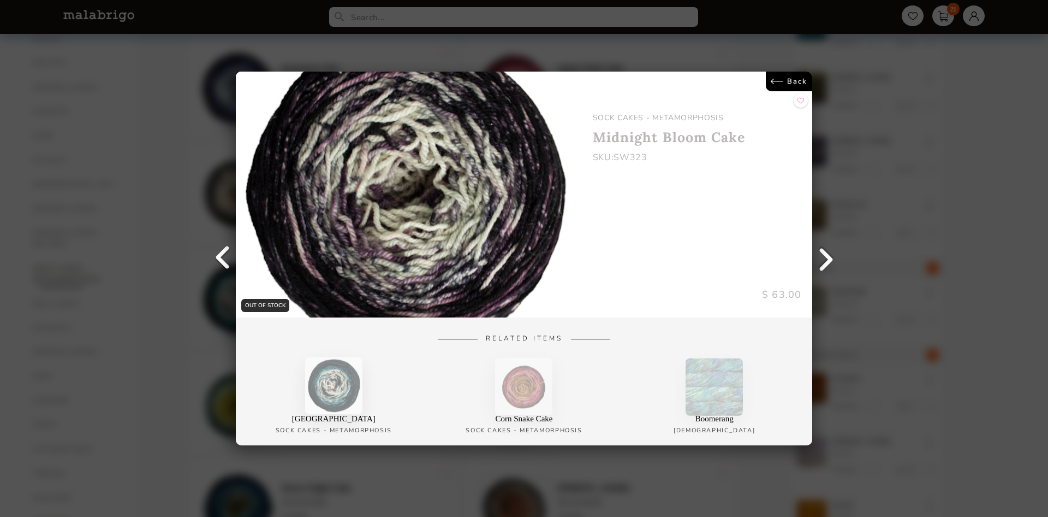
click at [800, 81] on link "Back" at bounding box center [789, 82] width 46 height 20
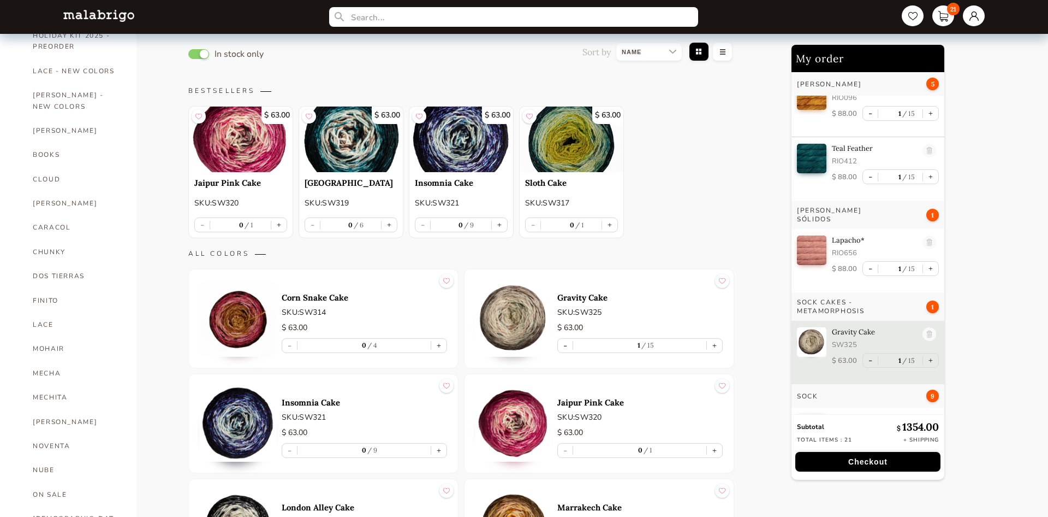
scroll to position [321, 0]
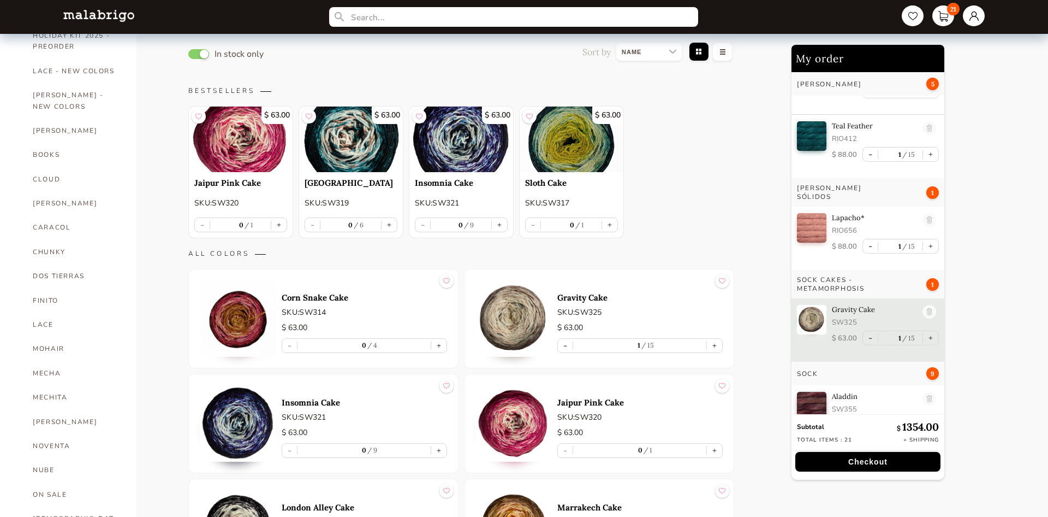
click at [856, 463] on button "Checkout" at bounding box center [868, 462] width 145 height 20
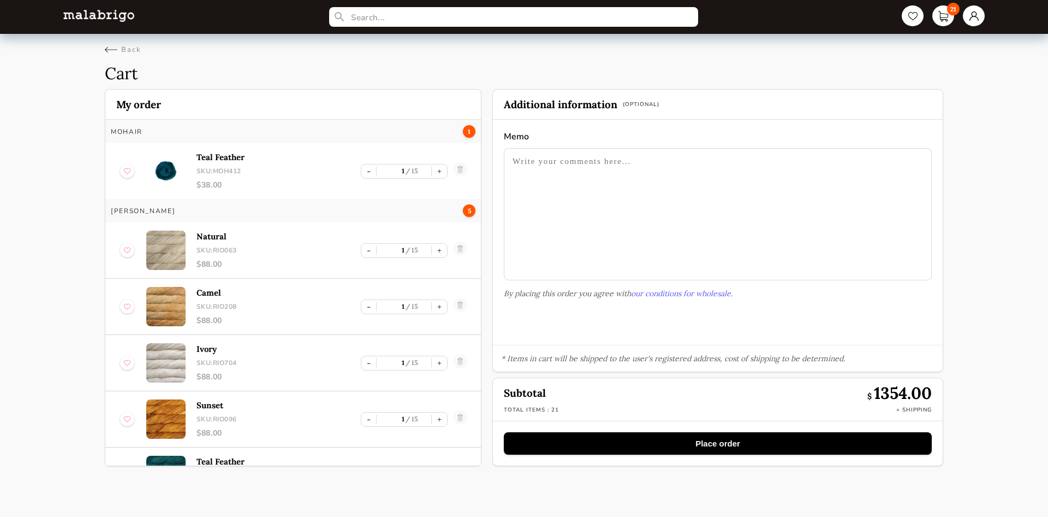
scroll to position [138, 0]
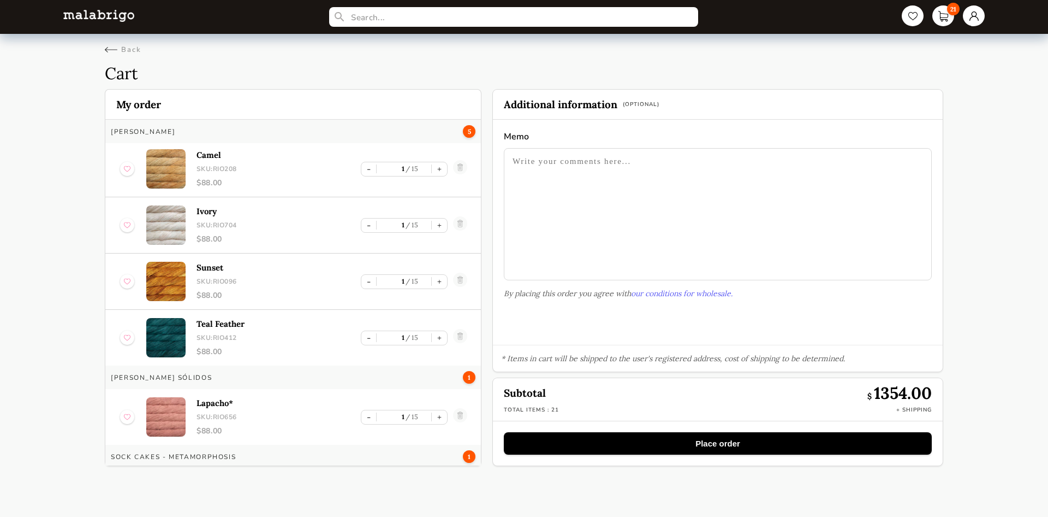
click at [810, 446] on button "Place order" at bounding box center [718, 443] width 428 height 22
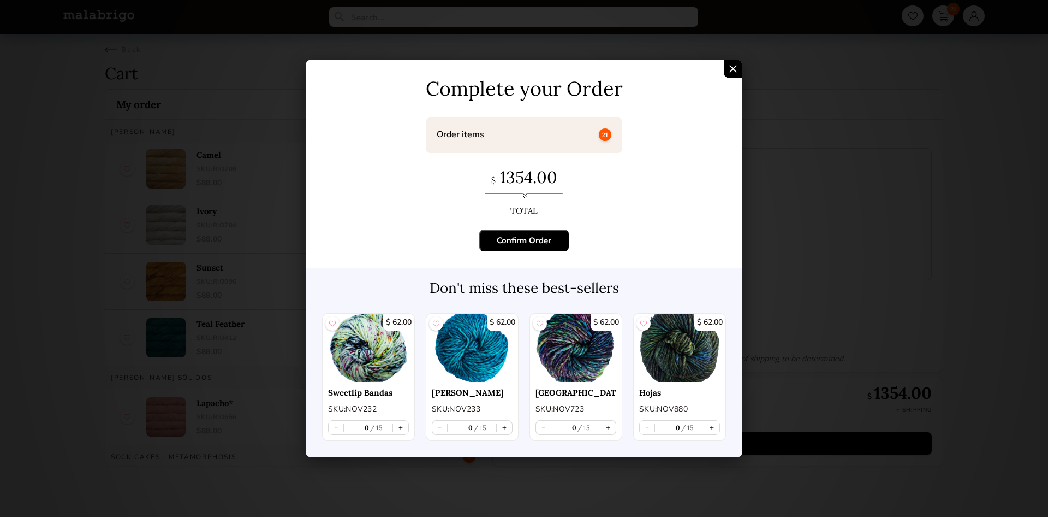
click at [522, 236] on div "Confirm Order" at bounding box center [524, 240] width 55 height 11
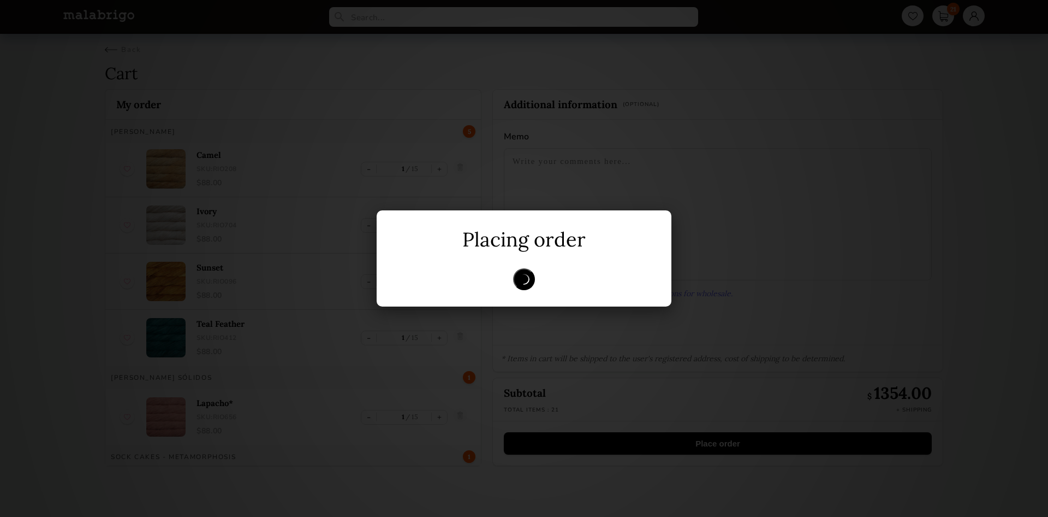
scroll to position [0, 0]
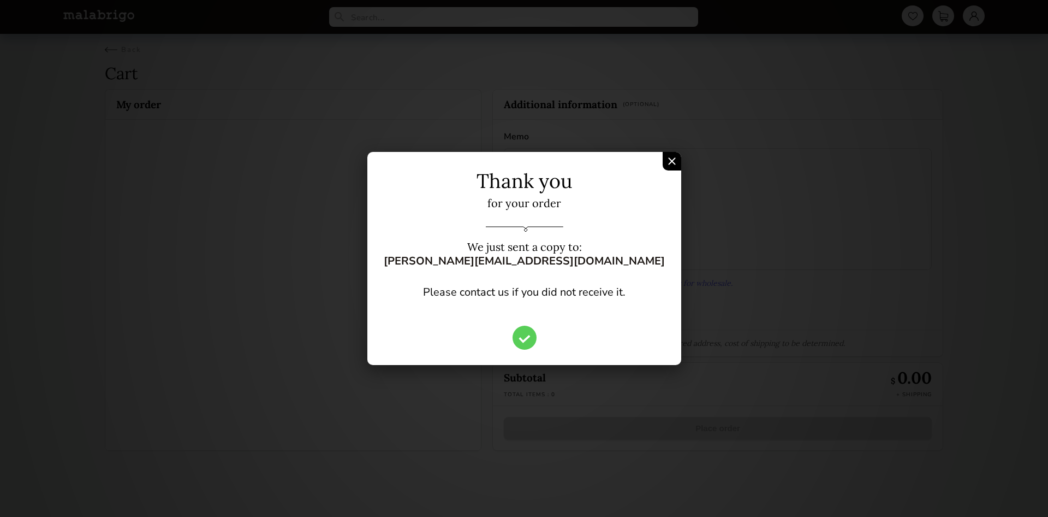
click at [668, 161] on img "Confirm Order" at bounding box center [672, 161] width 8 height 8
